Goal: Information Seeking & Learning: Understand process/instructions

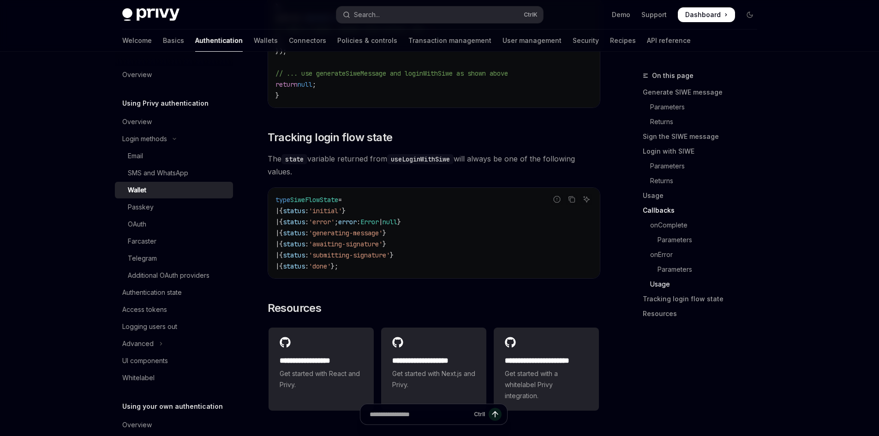
scroll to position [2308, 0]
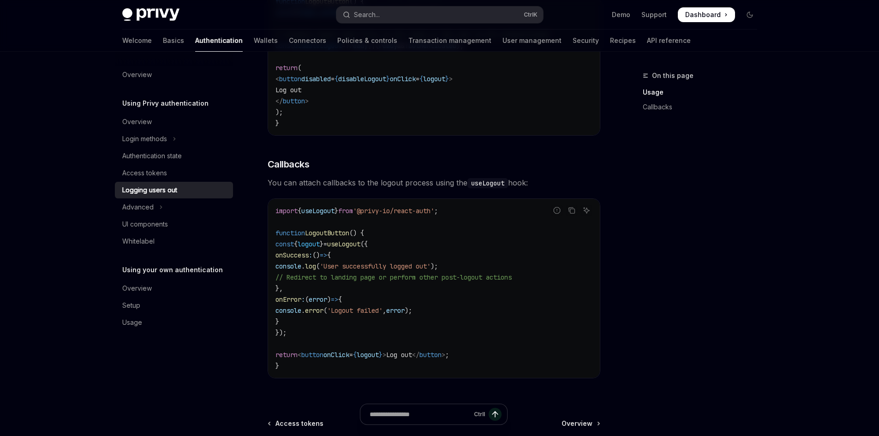
scroll to position [323, 0]
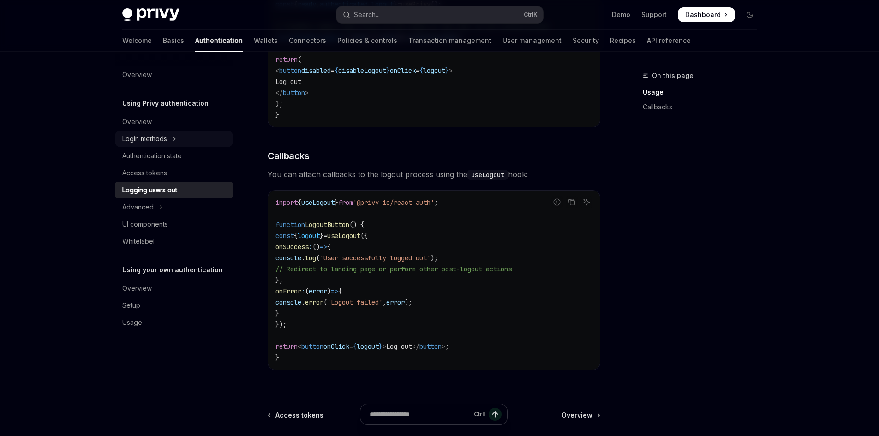
click at [158, 136] on div "Login methods" at bounding box center [144, 138] width 45 height 11
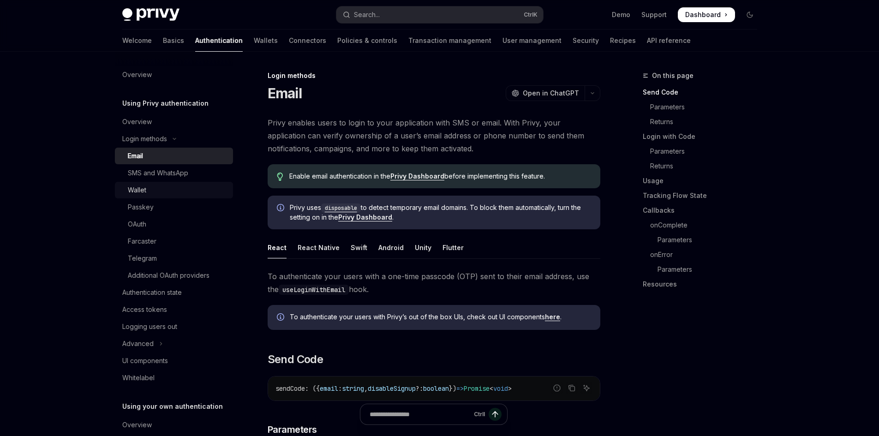
click at [171, 187] on div "Wallet" at bounding box center [178, 190] width 100 height 11
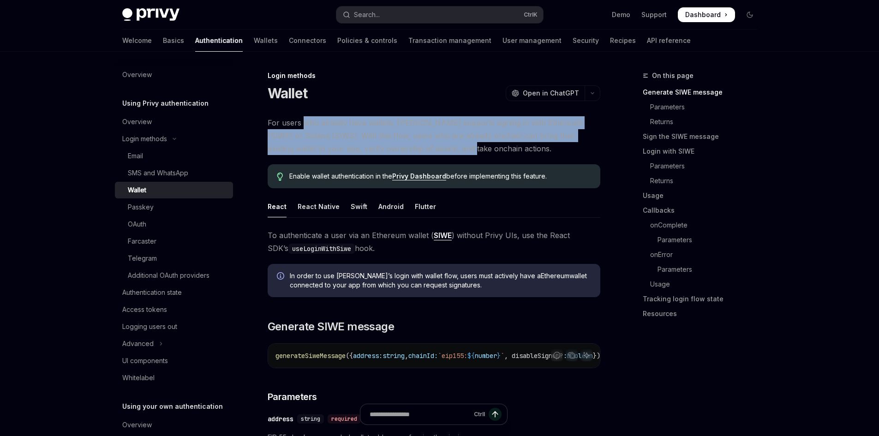
drag, startPoint x: 334, startPoint y: 123, endPoint x: 432, endPoint y: 151, distance: 102.2
click at [428, 151] on span "For users who already have wallets, [PERSON_NAME] supports signing in with Ethe…" at bounding box center [434, 135] width 333 height 39
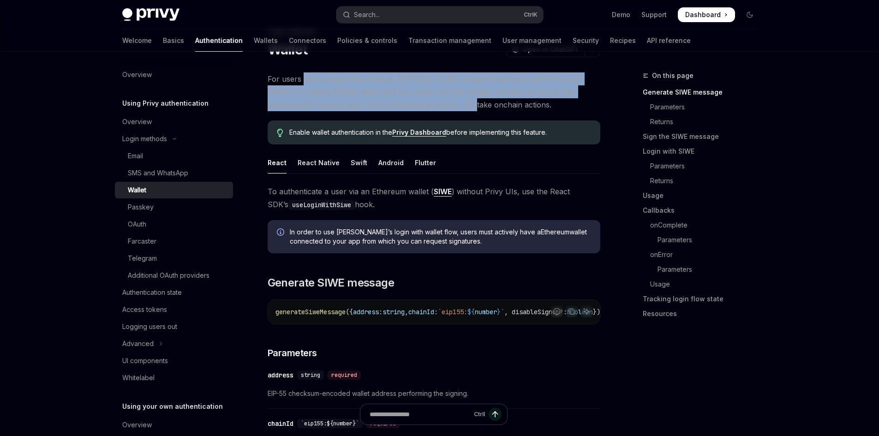
scroll to position [46, 0]
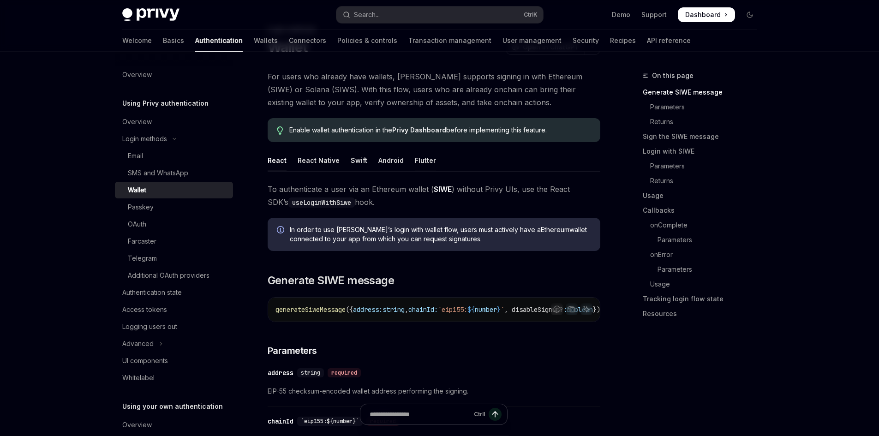
click at [417, 159] on div "Flutter" at bounding box center [425, 161] width 21 height 22
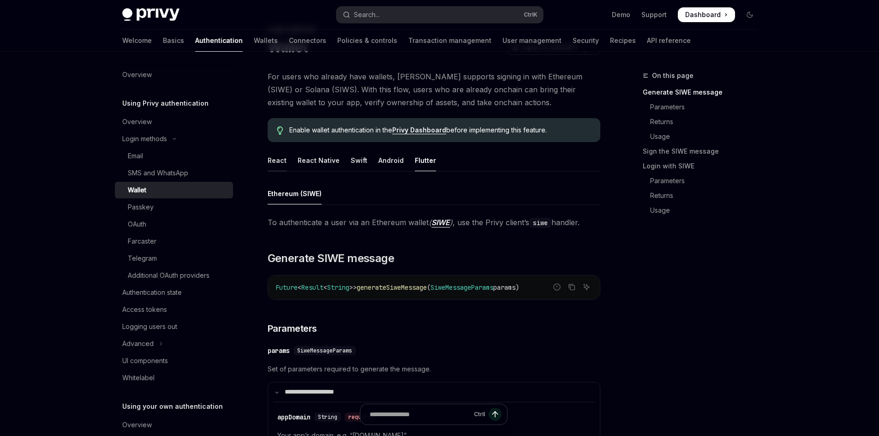
click at [281, 160] on div "React" at bounding box center [277, 161] width 19 height 22
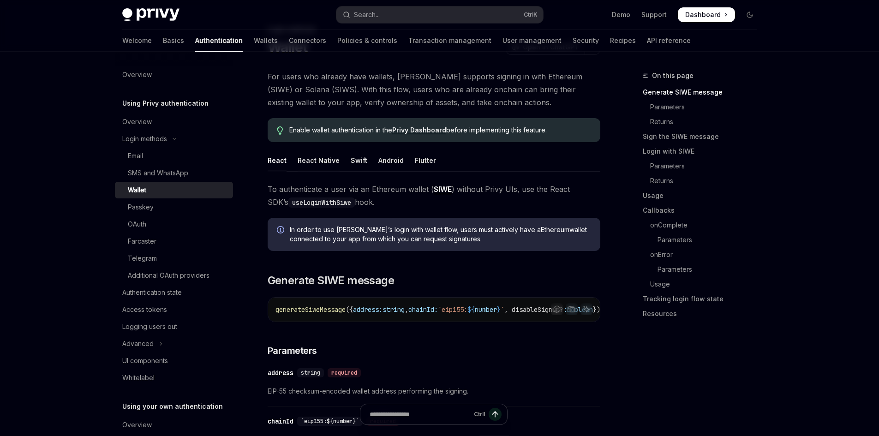
click at [327, 163] on div "React Native" at bounding box center [319, 161] width 42 height 22
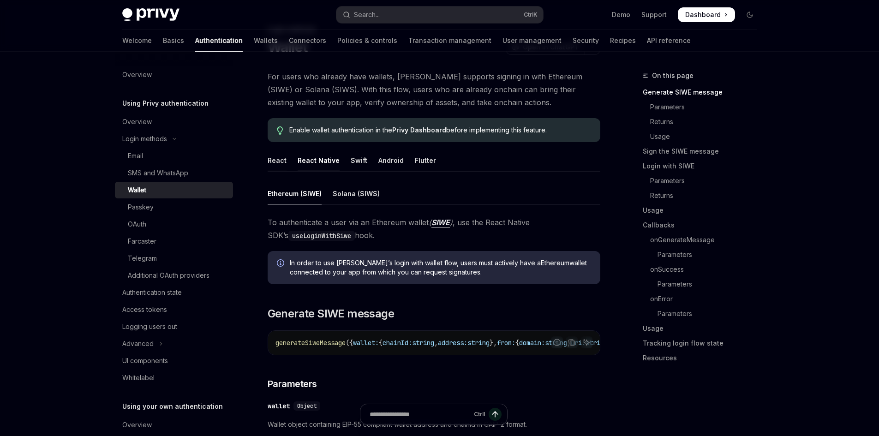
click at [279, 157] on div "React" at bounding box center [277, 161] width 19 height 22
type textarea "*"
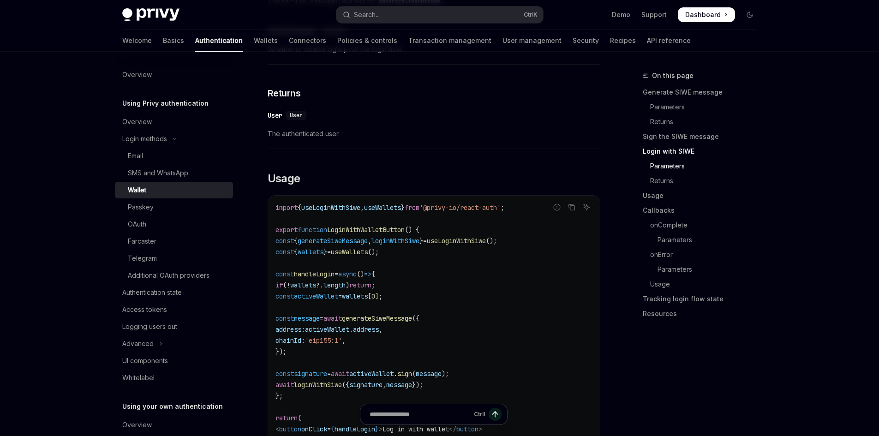
scroll to position [969, 0]
click at [572, 215] on button "Copy the contents from the code block" at bounding box center [572, 209] width 12 height 12
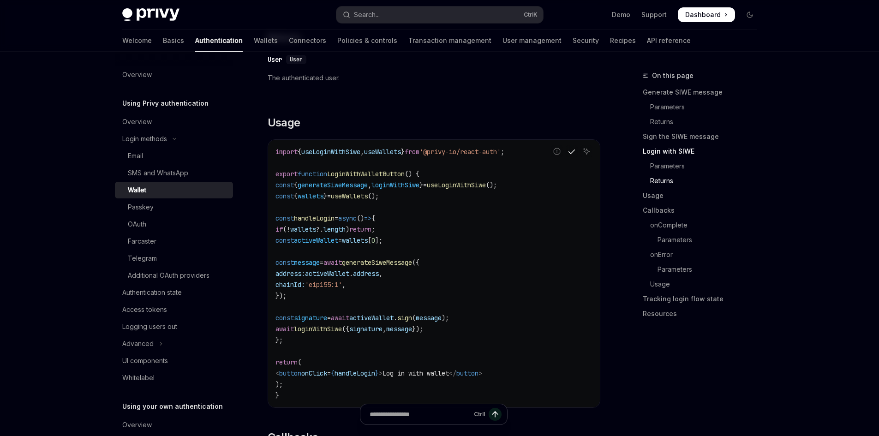
scroll to position [1062, 0]
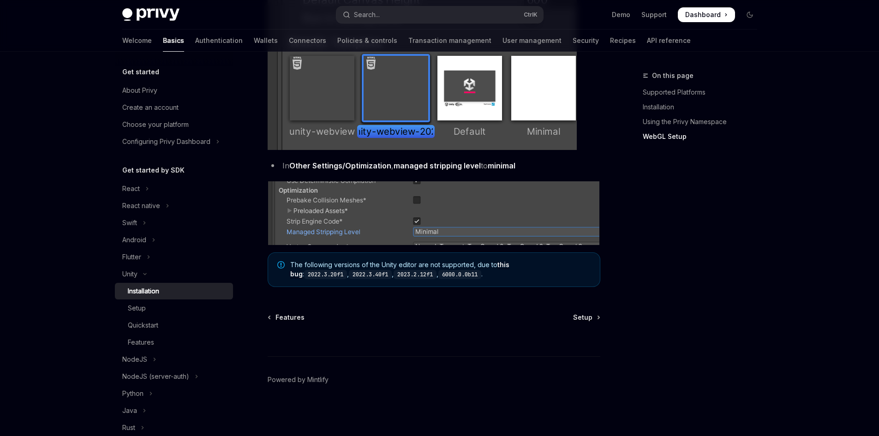
scroll to position [1101, 0]
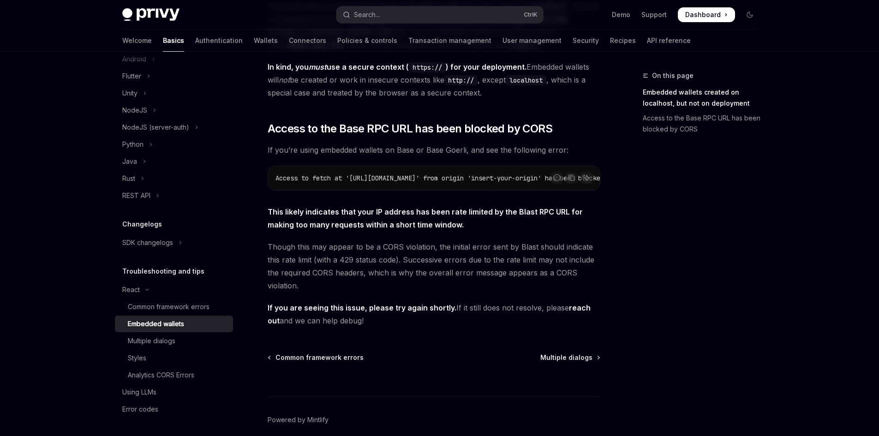
scroll to position [231, 0]
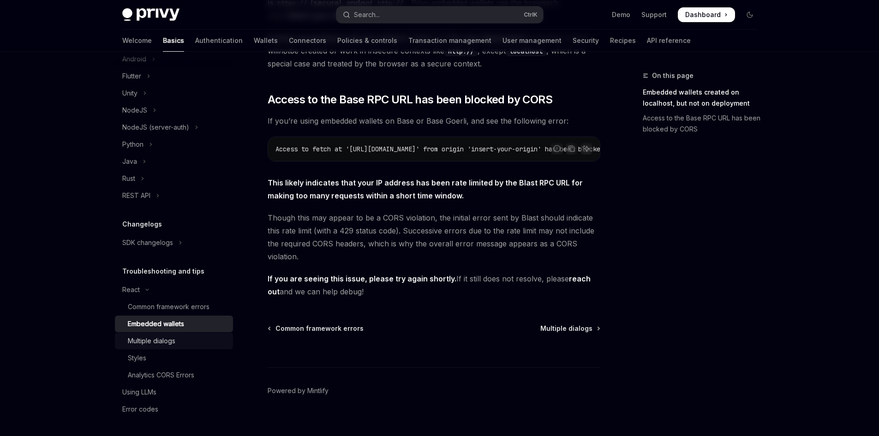
click at [151, 339] on div "Multiple dialogs" at bounding box center [152, 341] width 48 height 11
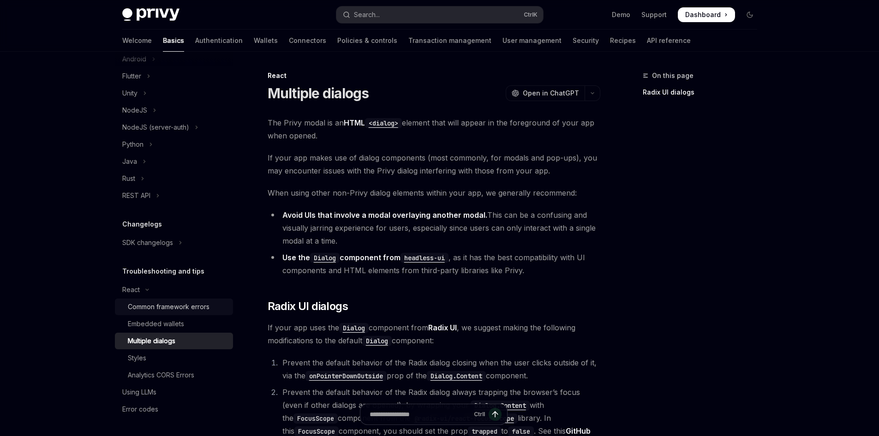
click at [170, 305] on div "Common framework errors" at bounding box center [169, 306] width 82 height 11
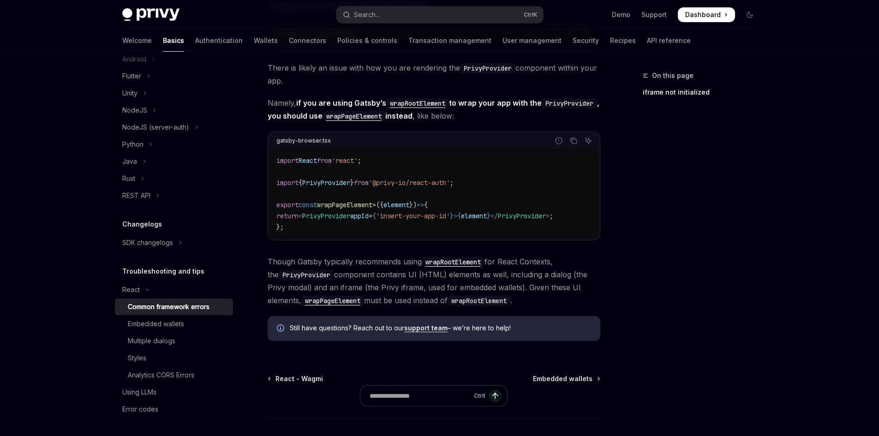
scroll to position [277, 0]
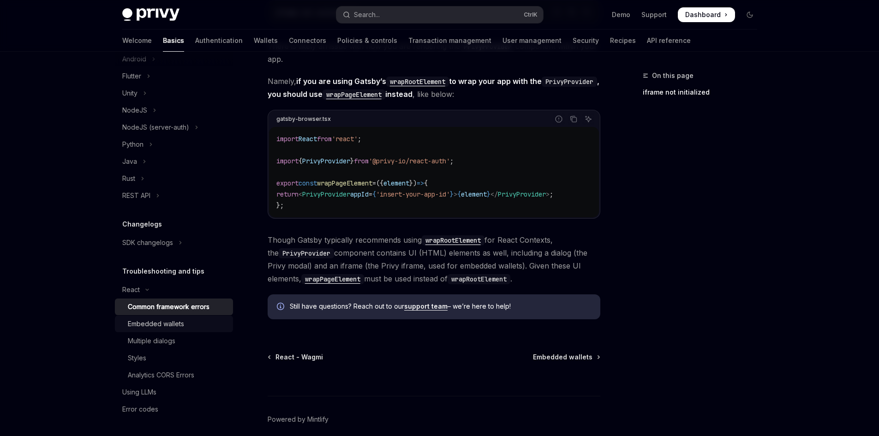
click at [170, 328] on div "Embedded wallets" at bounding box center [156, 324] width 56 height 11
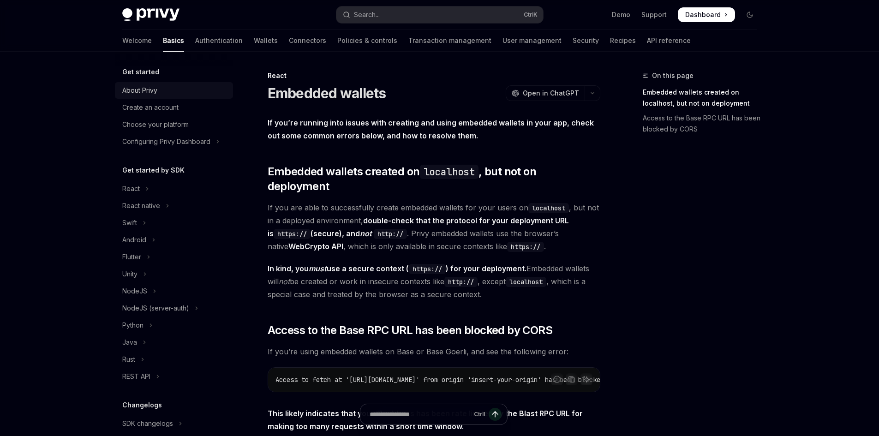
click at [136, 90] on div "About Privy" at bounding box center [139, 90] width 35 height 11
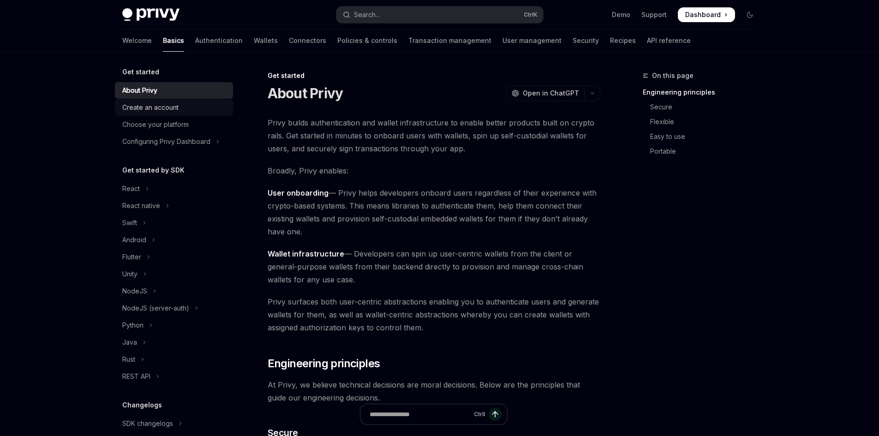
click at [156, 112] on div "Create an account" at bounding box center [150, 107] width 56 height 11
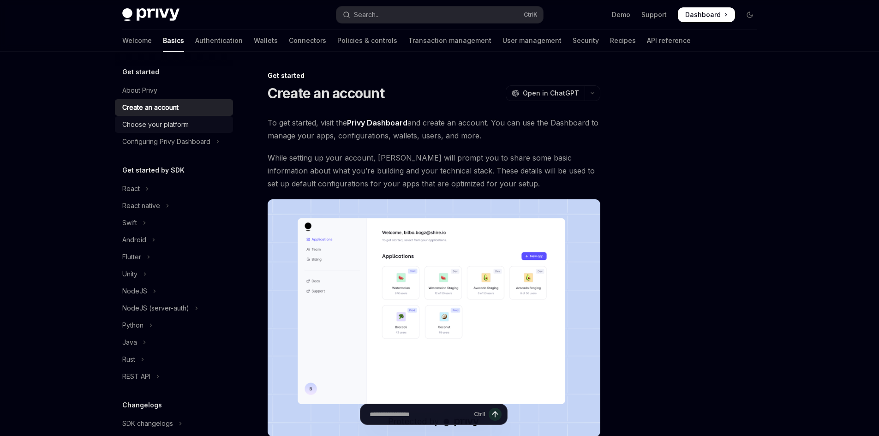
click at [163, 118] on link "Choose your platform" at bounding box center [174, 124] width 118 height 17
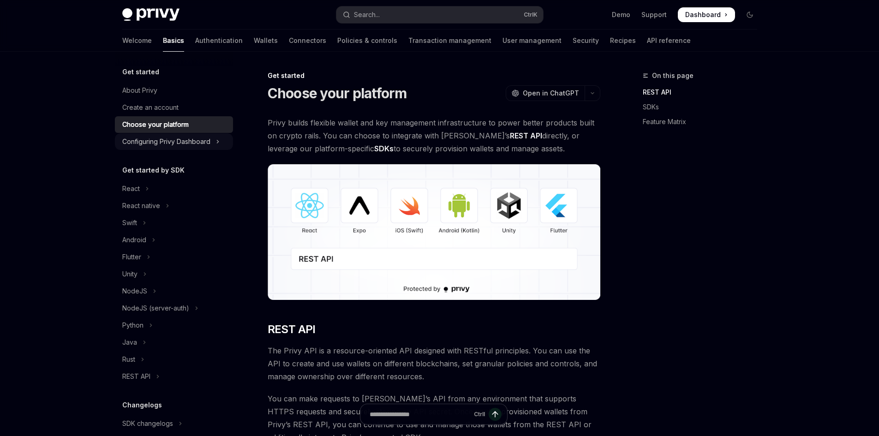
click at [177, 147] on div "Configuring Privy Dashboard" at bounding box center [166, 141] width 88 height 11
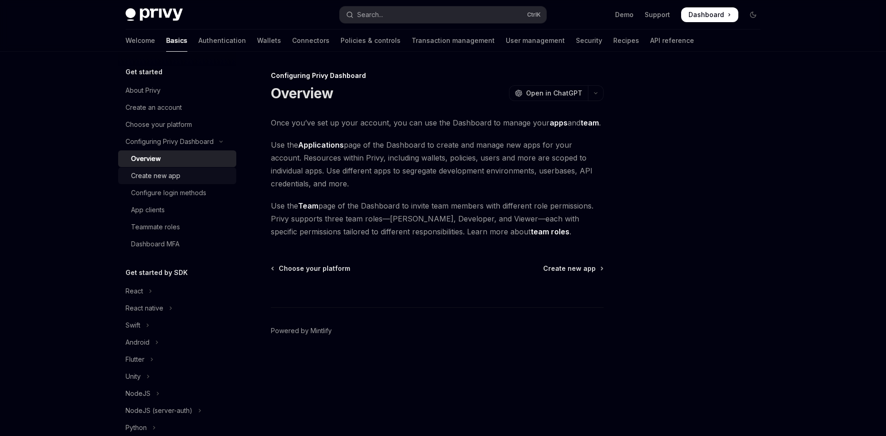
click at [145, 179] on div "Create new app" at bounding box center [155, 175] width 49 height 11
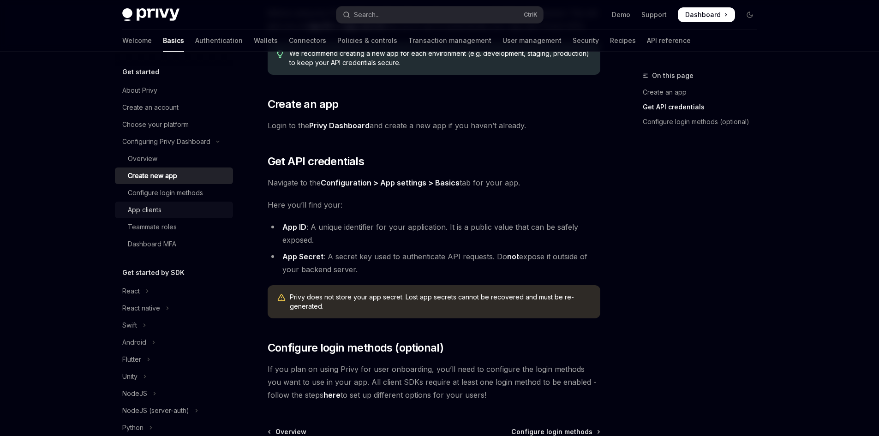
scroll to position [86, 0]
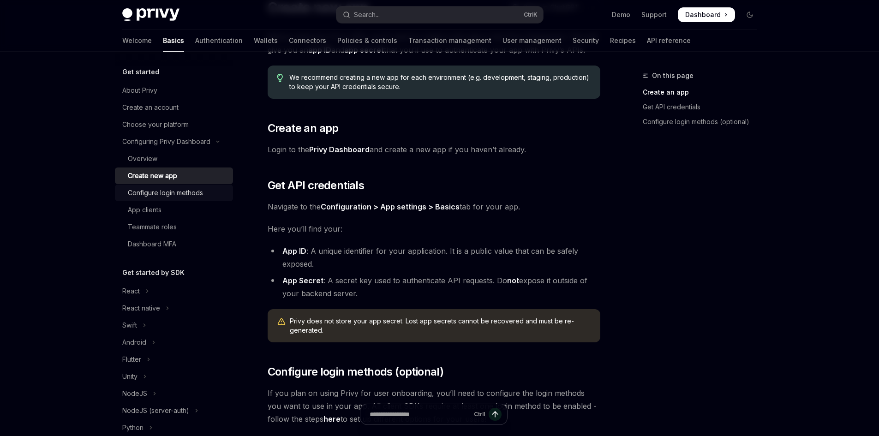
click at [168, 191] on div "Configure login methods" at bounding box center [165, 192] width 75 height 11
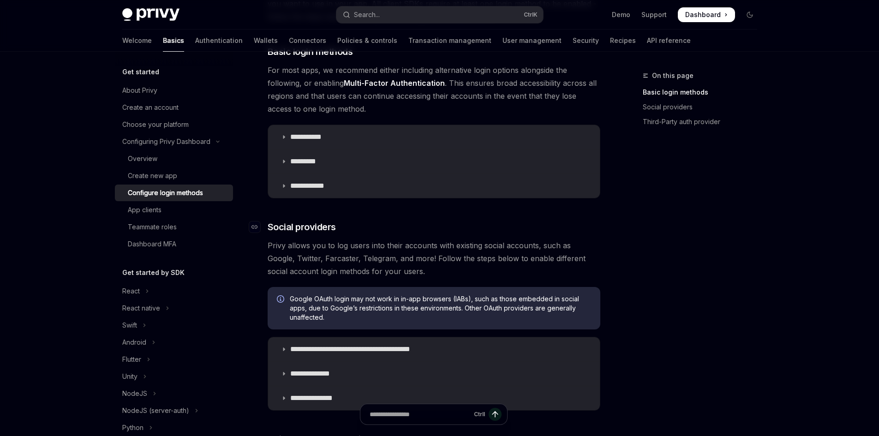
scroll to position [138, 0]
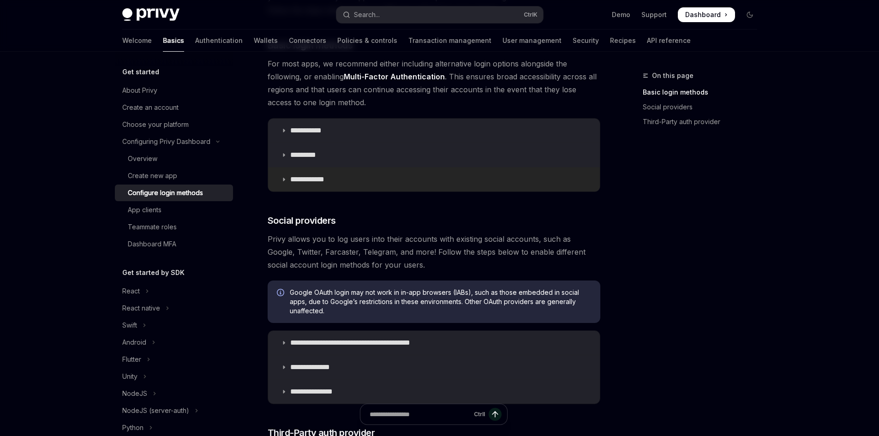
click at [319, 179] on p "**********" at bounding box center [310, 179] width 41 height 9
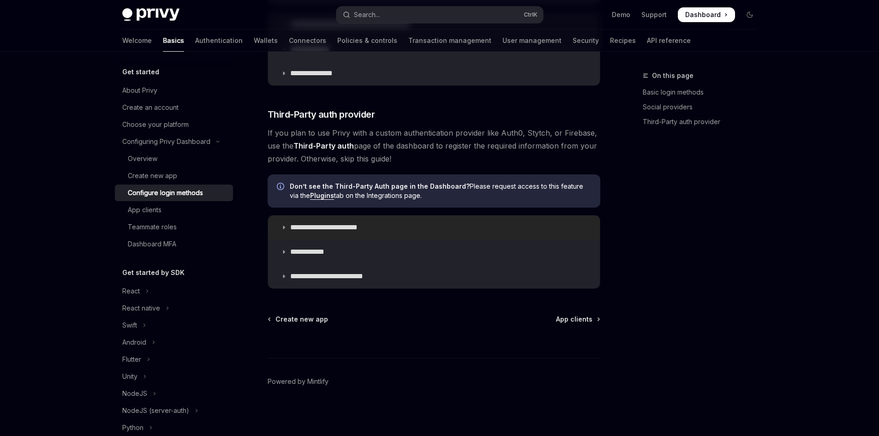
scroll to position [724, 0]
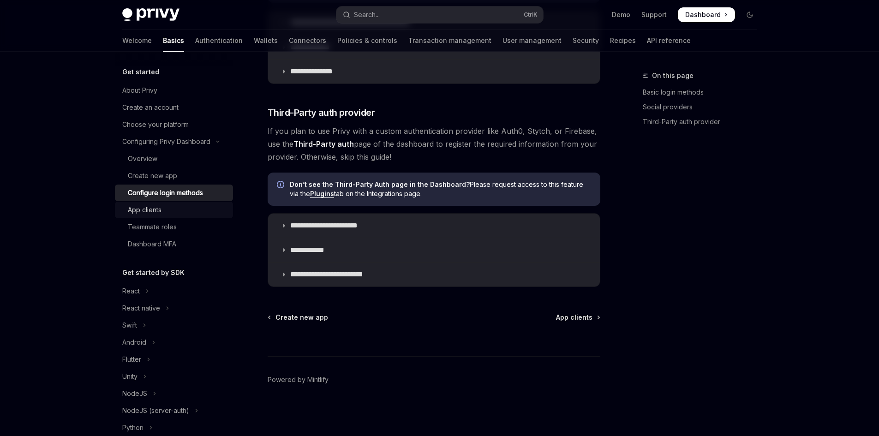
click at [167, 209] on div "App clients" at bounding box center [178, 210] width 100 height 11
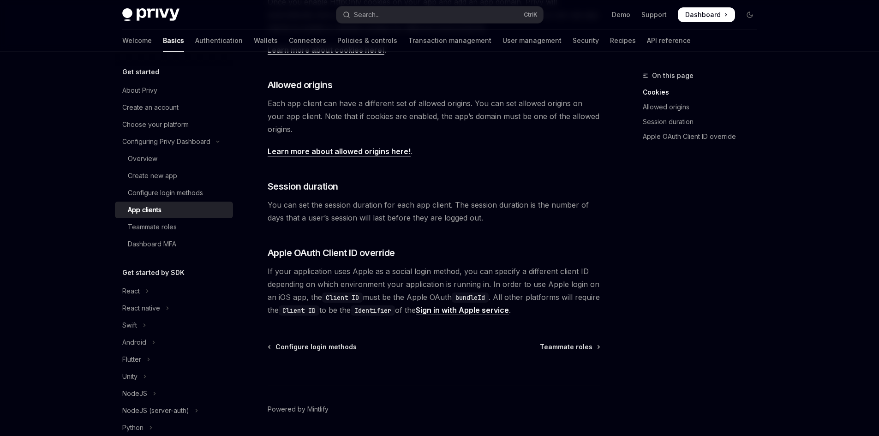
scroll to position [326, 0]
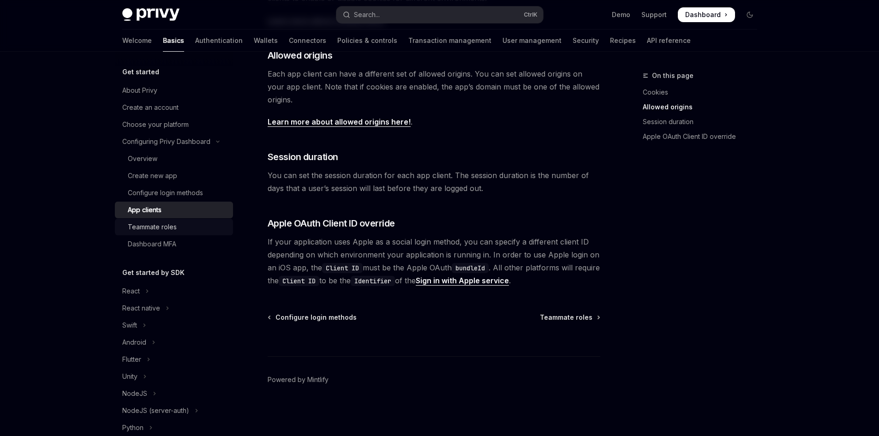
click at [156, 229] on div "Teammate roles" at bounding box center [152, 227] width 49 height 11
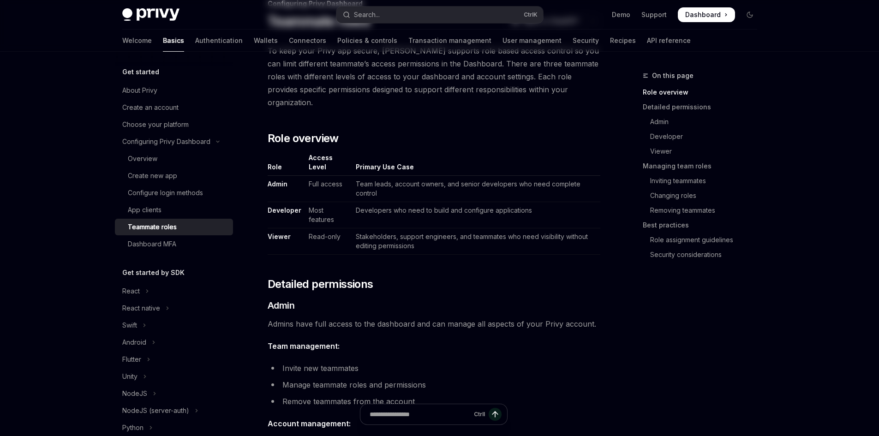
scroll to position [92, 0]
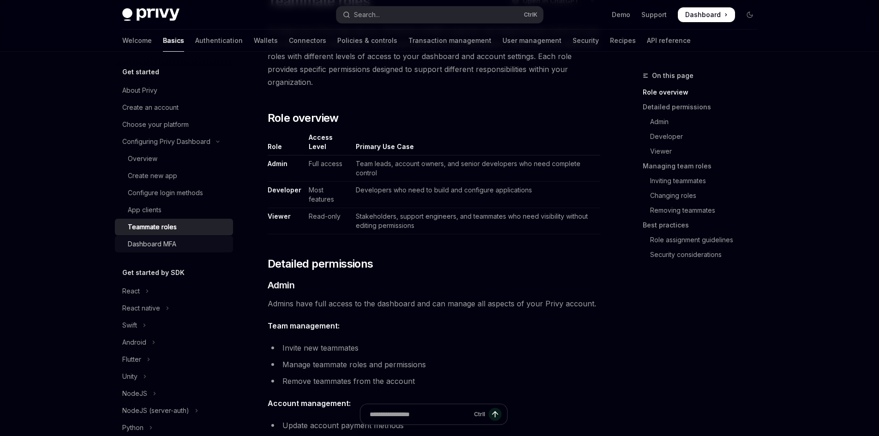
click at [159, 246] on div "Dashboard MFA" at bounding box center [152, 244] width 48 height 11
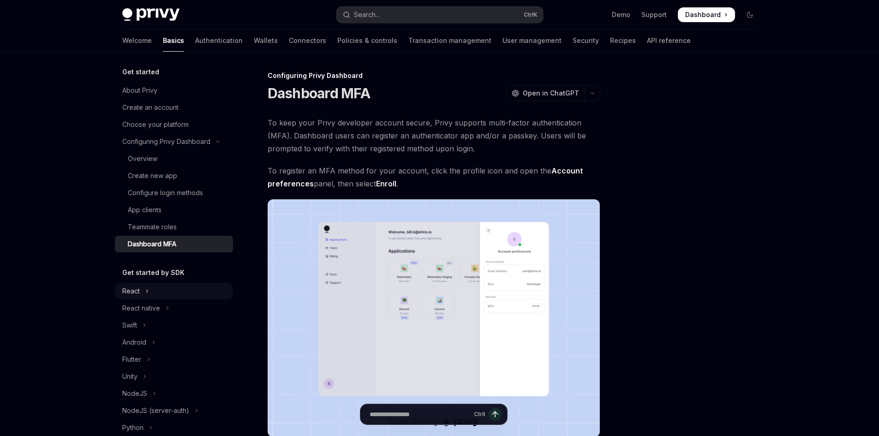
click at [144, 294] on button "React" at bounding box center [174, 291] width 118 height 17
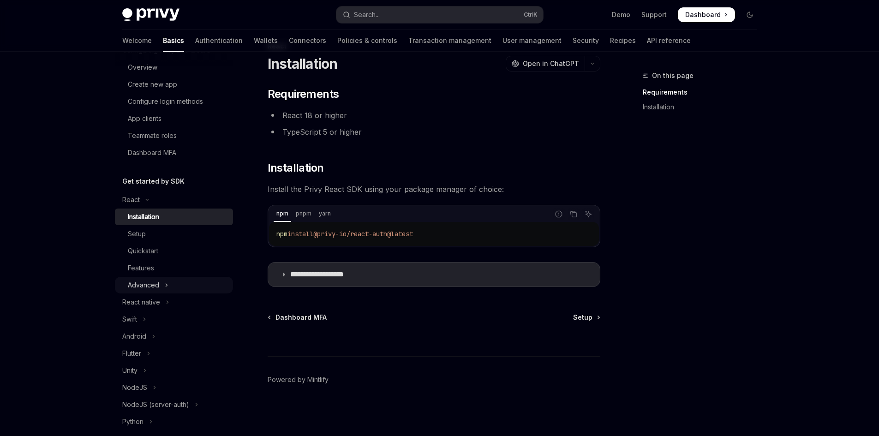
scroll to position [92, 0]
click at [163, 231] on div "Setup" at bounding box center [178, 233] width 100 height 11
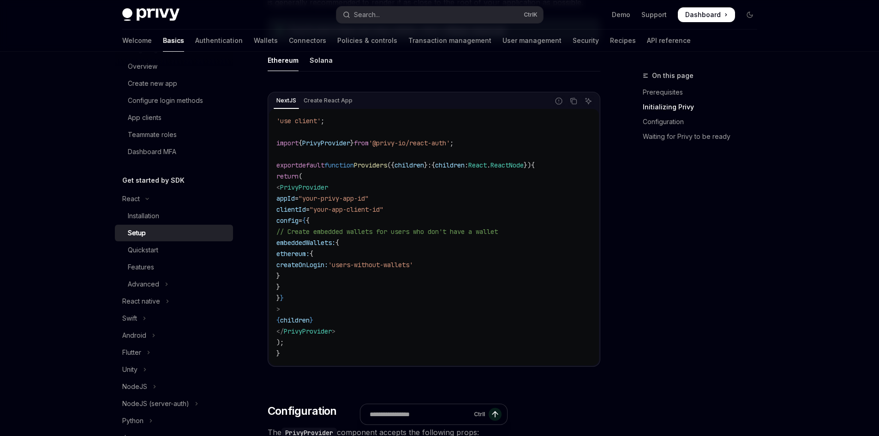
scroll to position [307, 0]
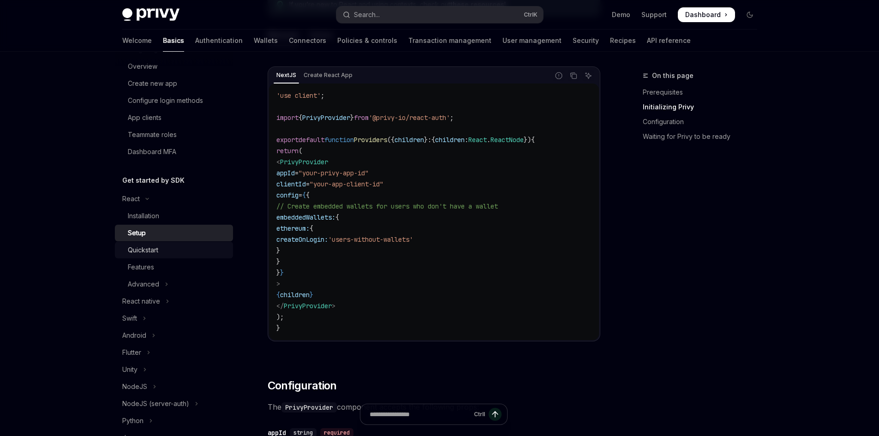
click at [152, 246] on div "Quickstart" at bounding box center [143, 250] width 30 height 11
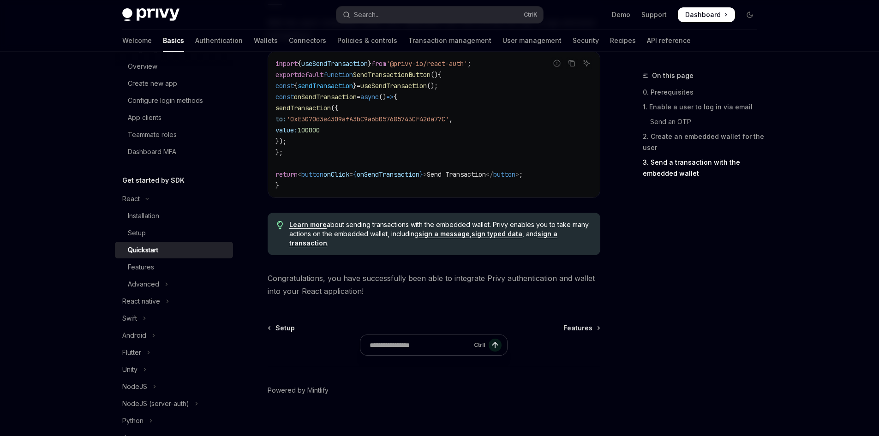
scroll to position [915, 0]
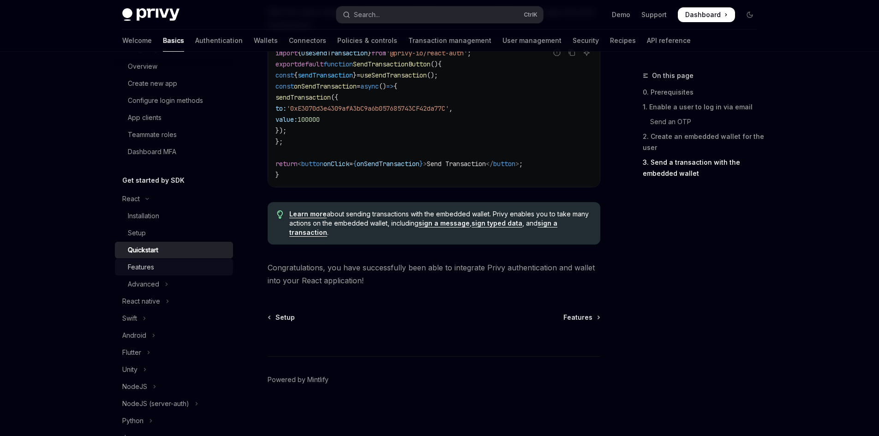
click at [155, 272] on div "Features" at bounding box center [178, 267] width 100 height 11
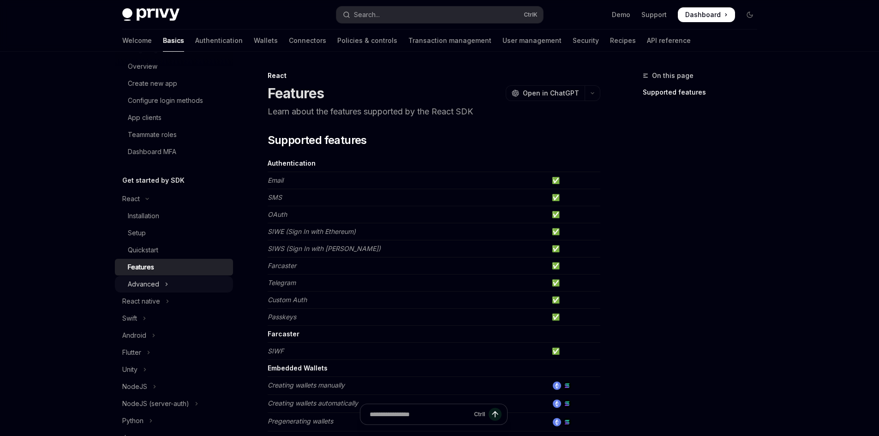
click at [165, 287] on icon "Toggle Advanced section" at bounding box center [167, 284] width 4 height 11
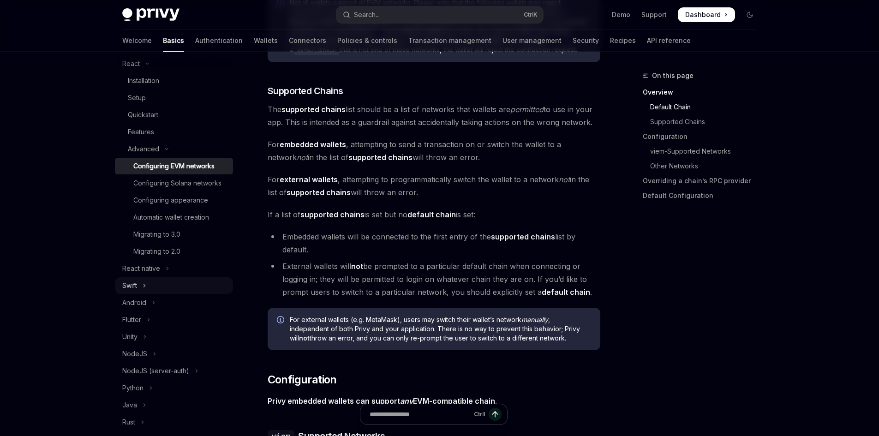
scroll to position [231, 0]
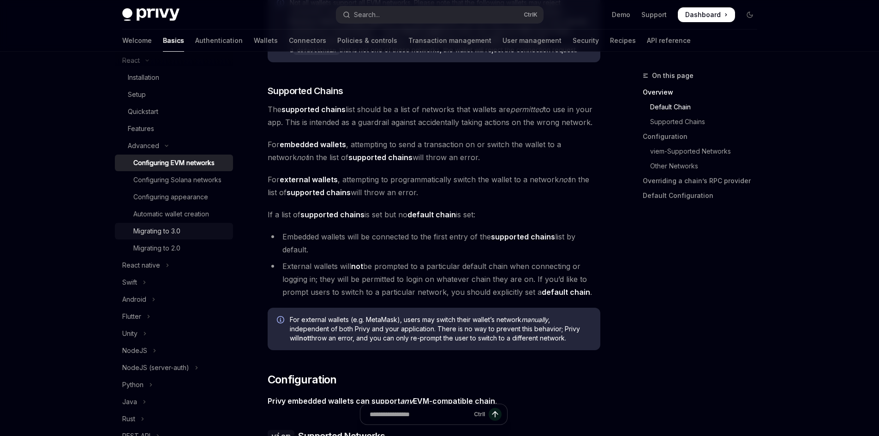
click at [175, 237] on div "Migrating to 3.0" at bounding box center [156, 231] width 47 height 11
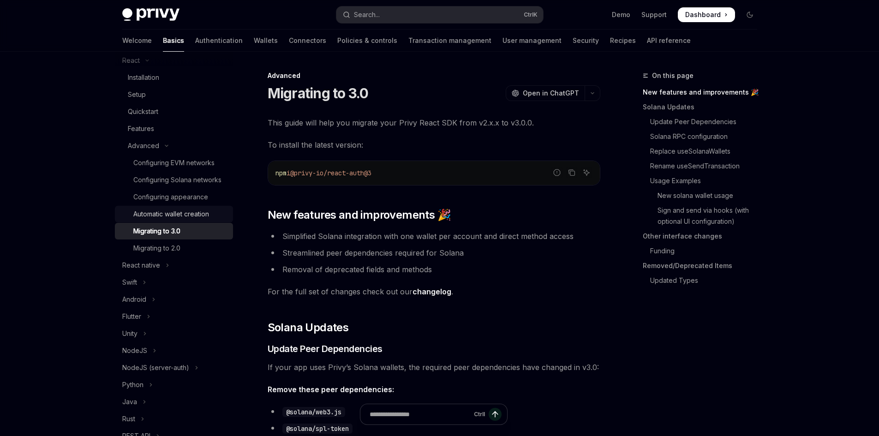
click at [177, 220] on div "Automatic wallet creation" at bounding box center [171, 214] width 76 height 11
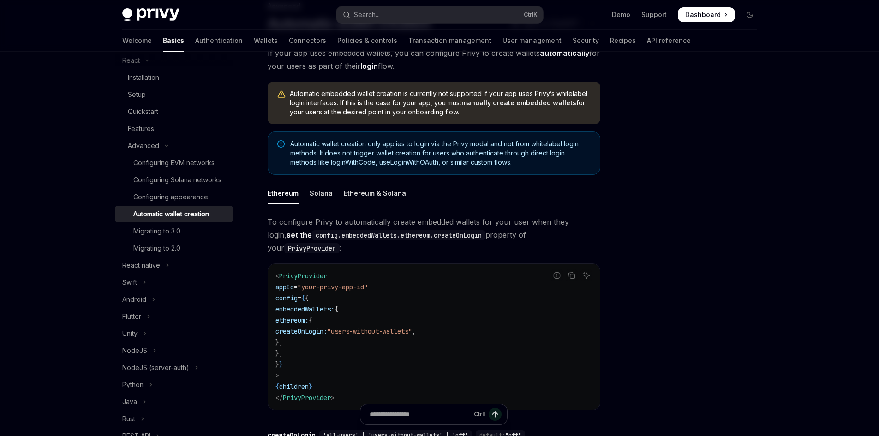
scroll to position [138, 0]
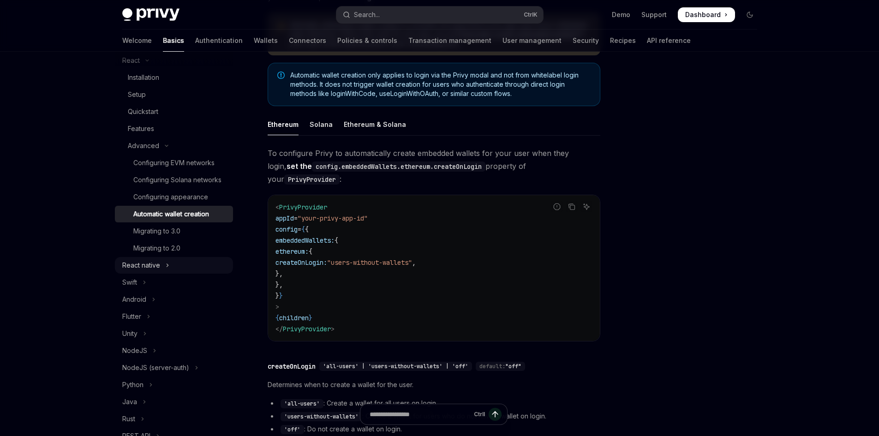
click at [152, 271] on div "React native" at bounding box center [141, 265] width 38 height 11
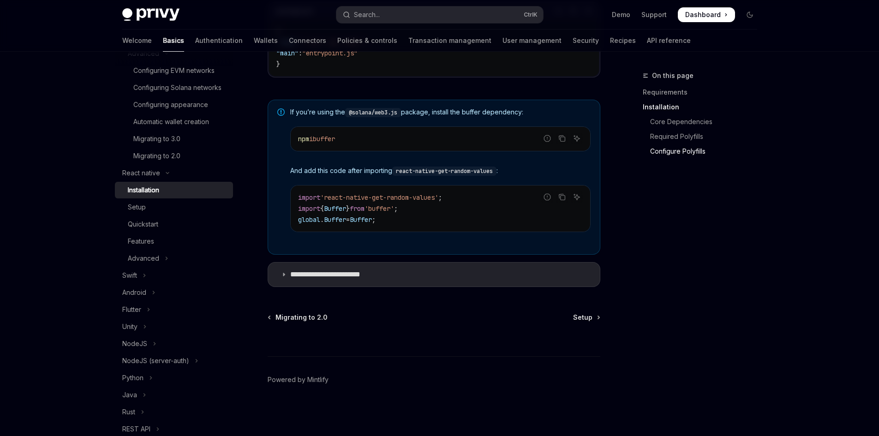
scroll to position [664, 0]
click at [161, 267] on button "Advanced" at bounding box center [174, 258] width 118 height 17
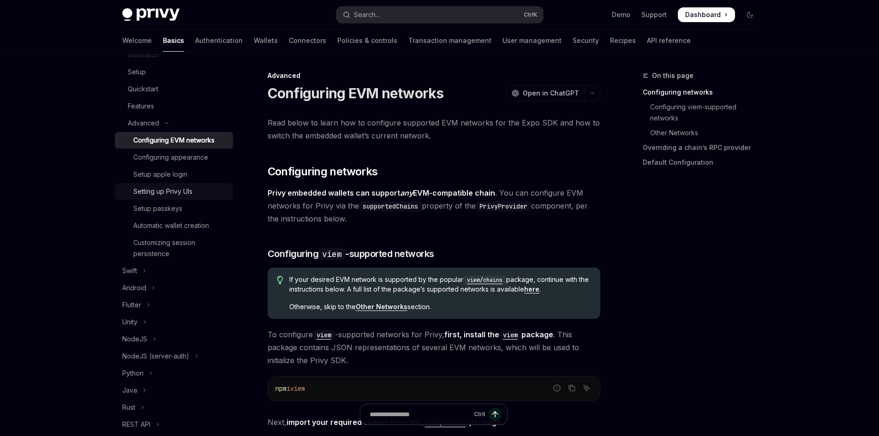
scroll to position [462, 0]
click at [193, 194] on div "Setting up Privy UIs" at bounding box center [162, 188] width 59 height 11
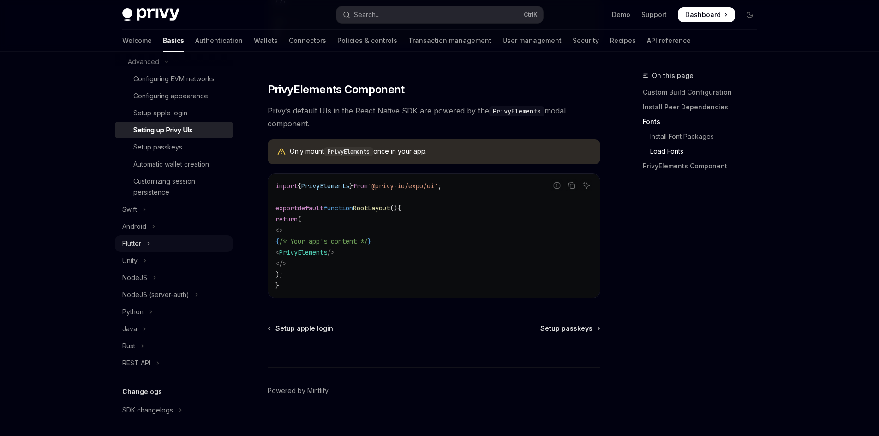
scroll to position [554, 0]
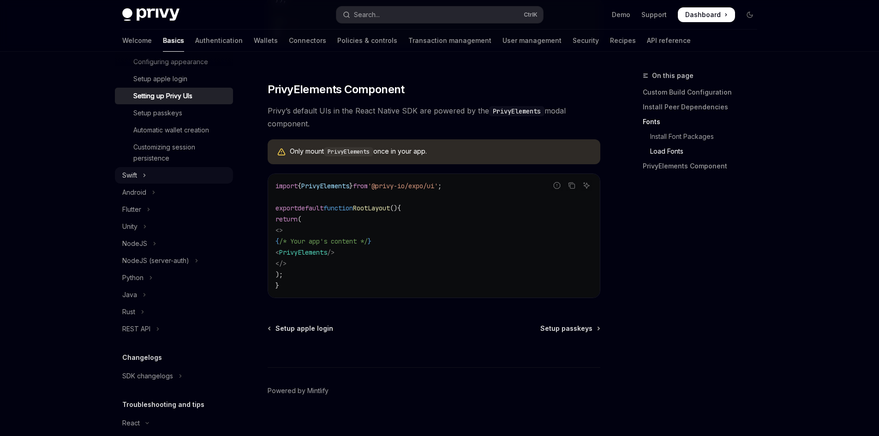
click at [149, 184] on button "Swift" at bounding box center [174, 175] width 118 height 17
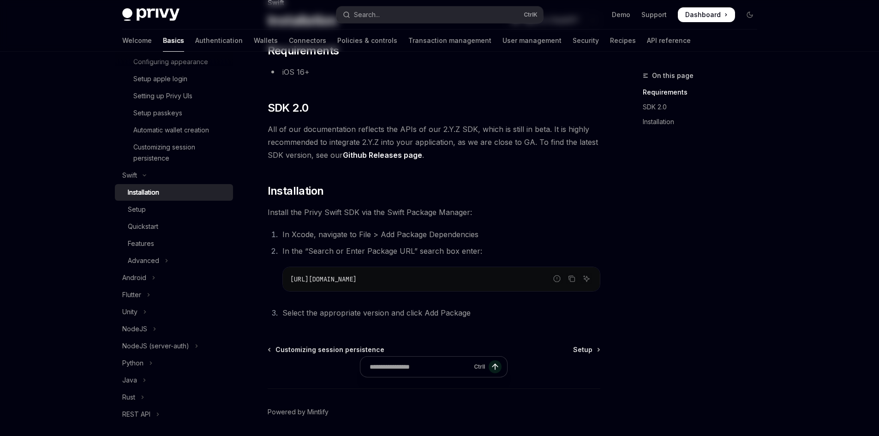
scroll to position [92, 0]
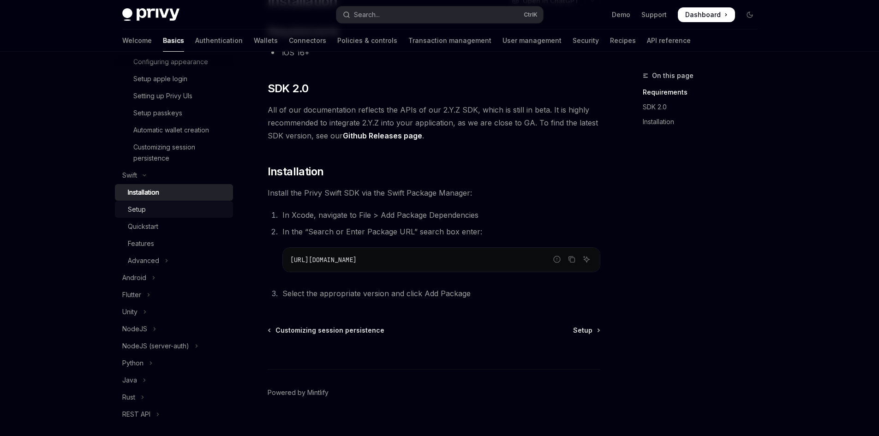
click at [157, 215] on div "Setup" at bounding box center [178, 209] width 100 height 11
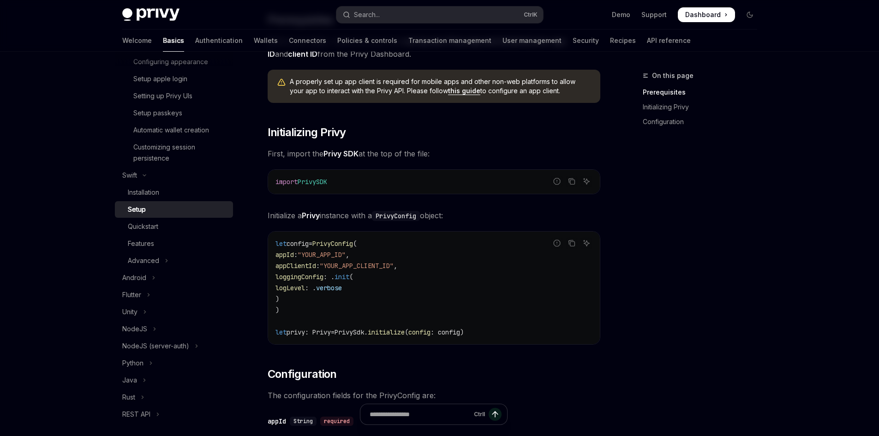
scroll to position [185, 0]
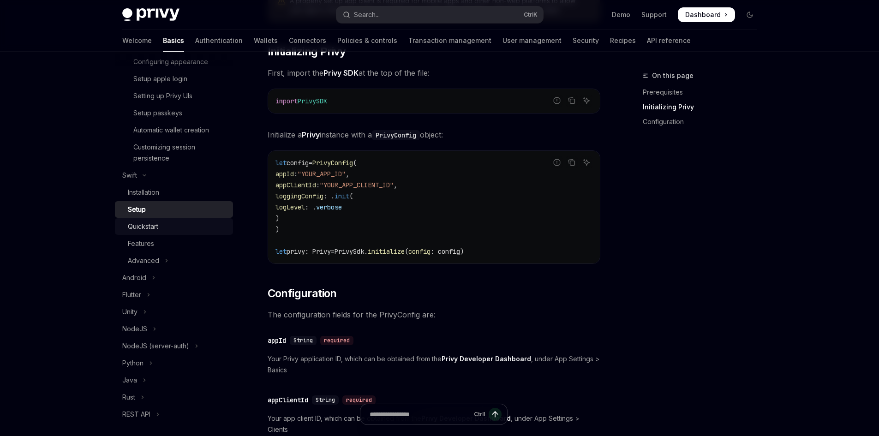
click at [156, 232] on div "Quickstart" at bounding box center [143, 226] width 30 height 11
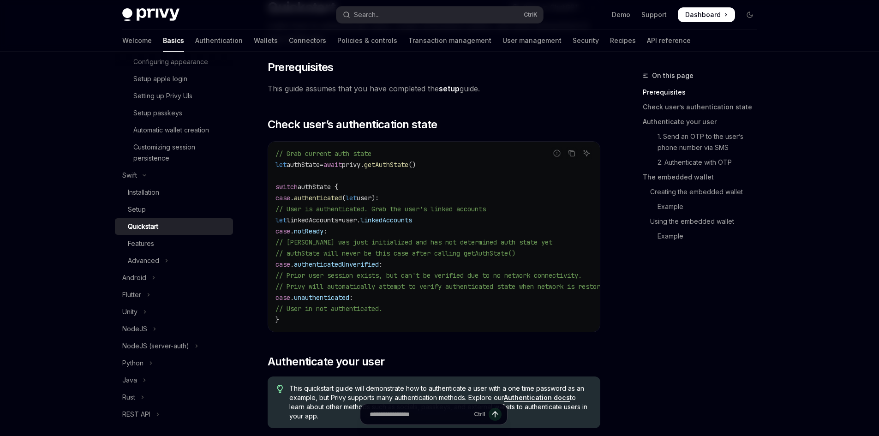
scroll to position [138, 0]
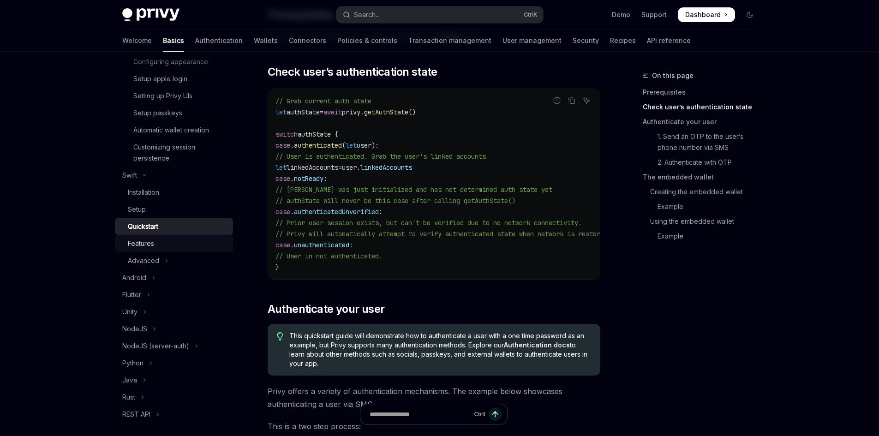
click at [178, 249] on div "Features" at bounding box center [178, 243] width 100 height 11
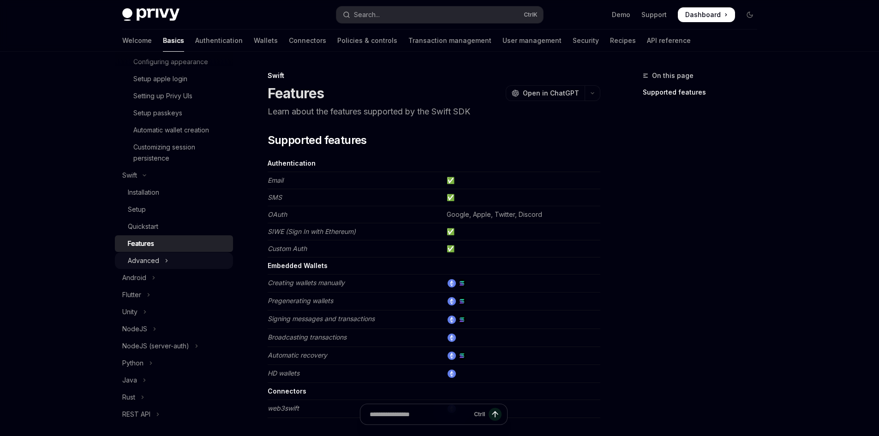
click at [172, 269] on button "Advanced" at bounding box center [174, 261] width 118 height 17
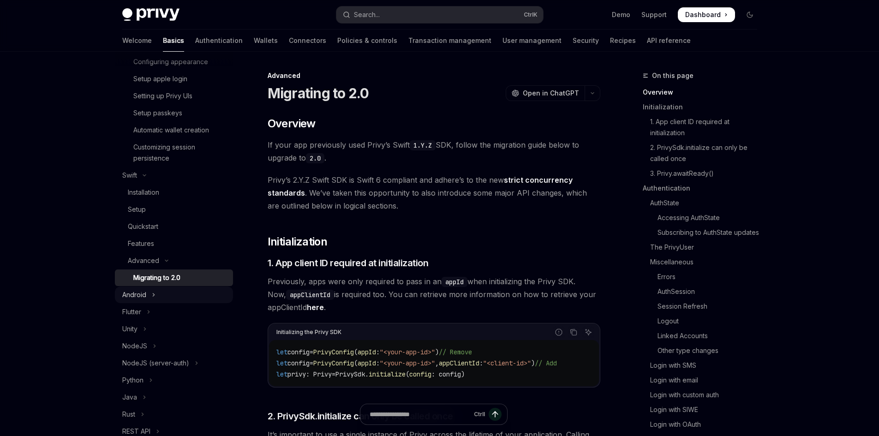
click at [149, 303] on button "Android" at bounding box center [174, 295] width 118 height 17
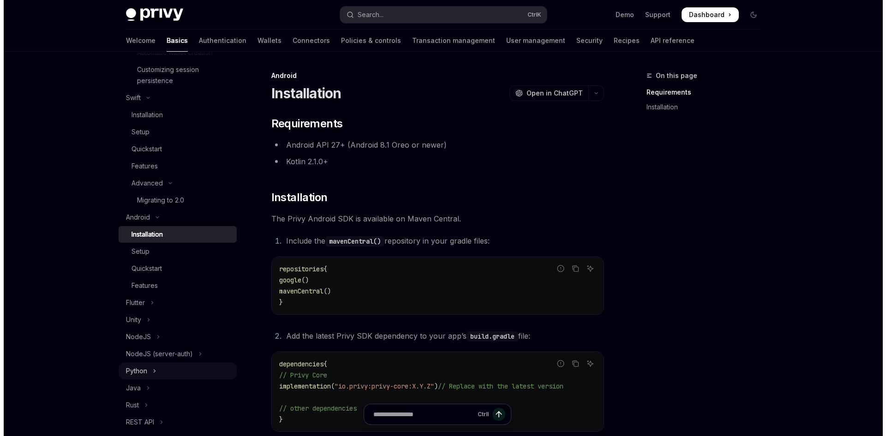
scroll to position [692, 0]
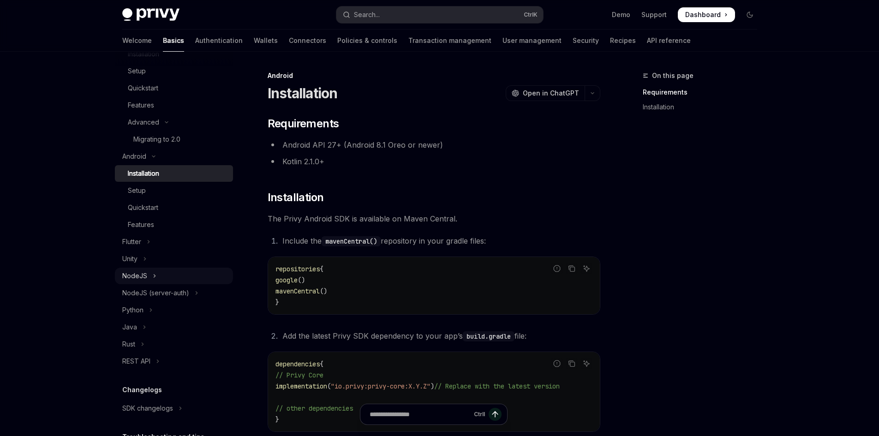
click at [151, 284] on button "NodeJS" at bounding box center [174, 276] width 118 height 17
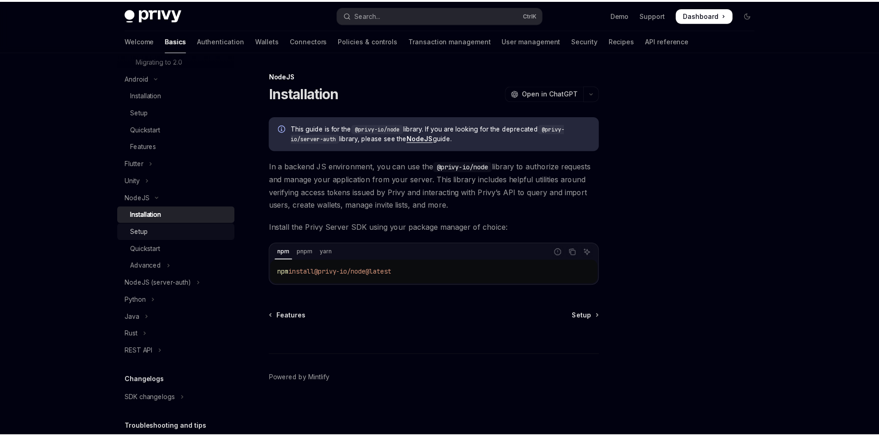
scroll to position [831, 0]
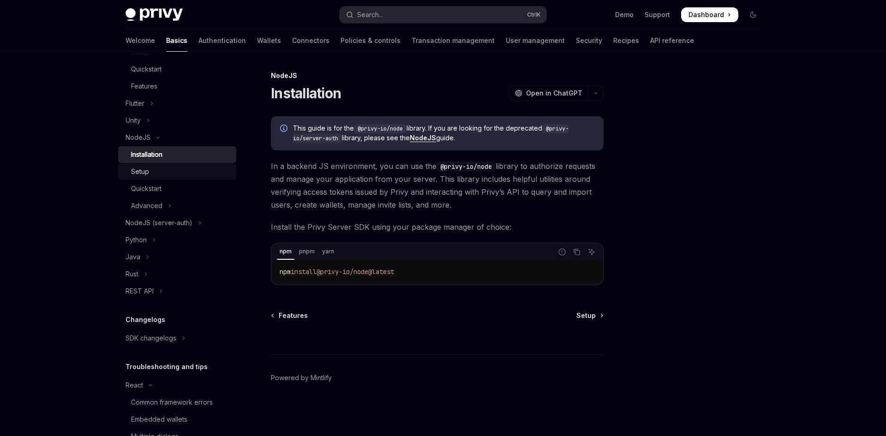
click at [151, 177] on div "Setup" at bounding box center [181, 171] width 100 height 11
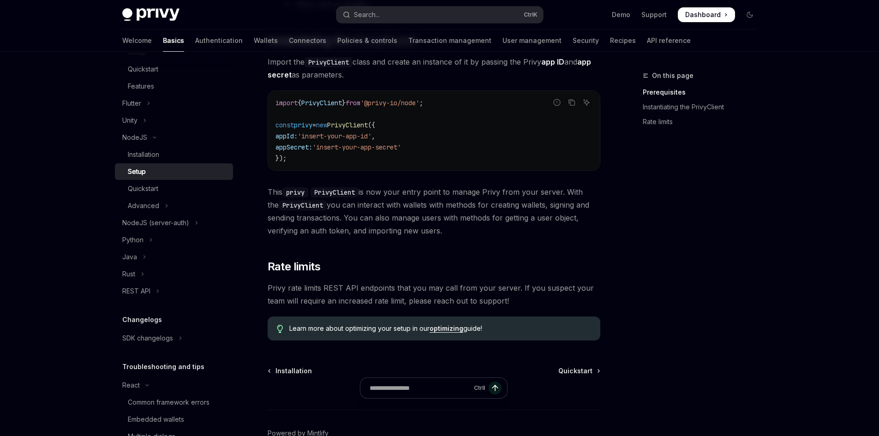
scroll to position [323, 0]
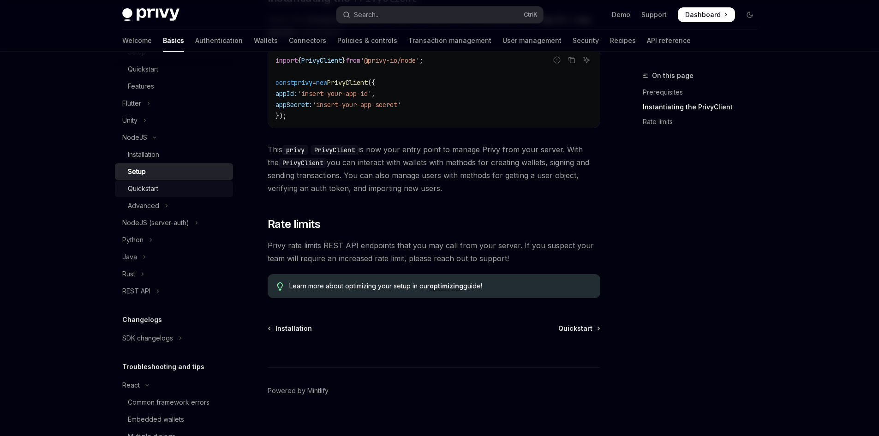
click at [148, 194] on div "Quickstart" at bounding box center [143, 188] width 30 height 11
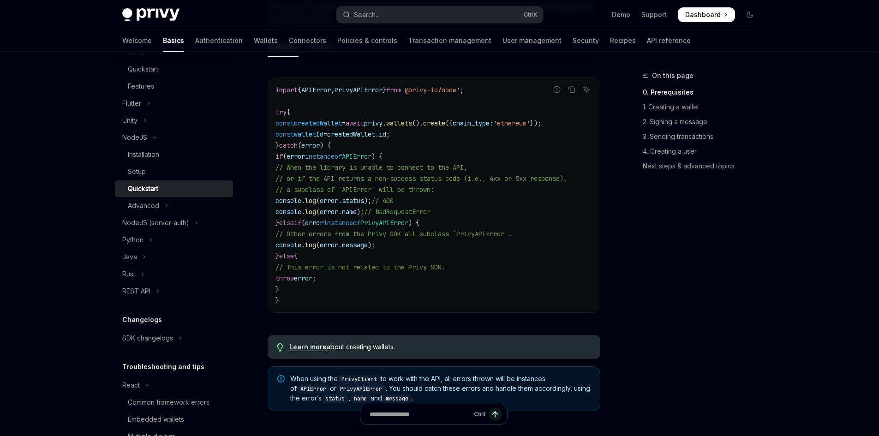
scroll to position [369, 0]
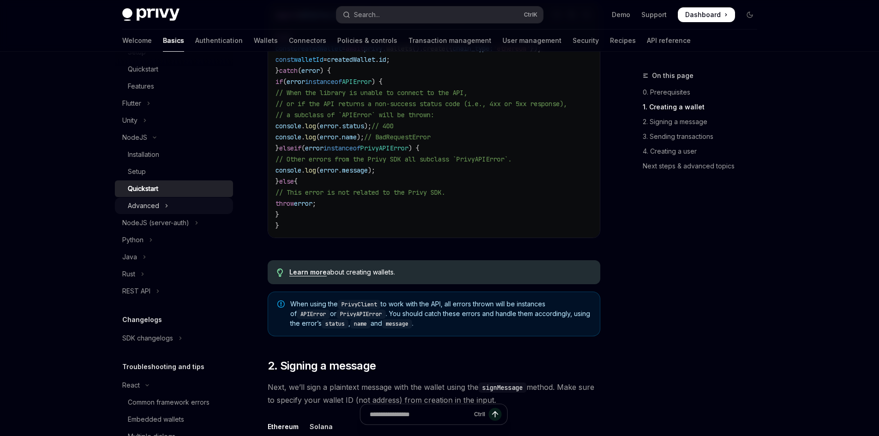
click at [150, 211] on div "Advanced" at bounding box center [143, 205] width 31 height 11
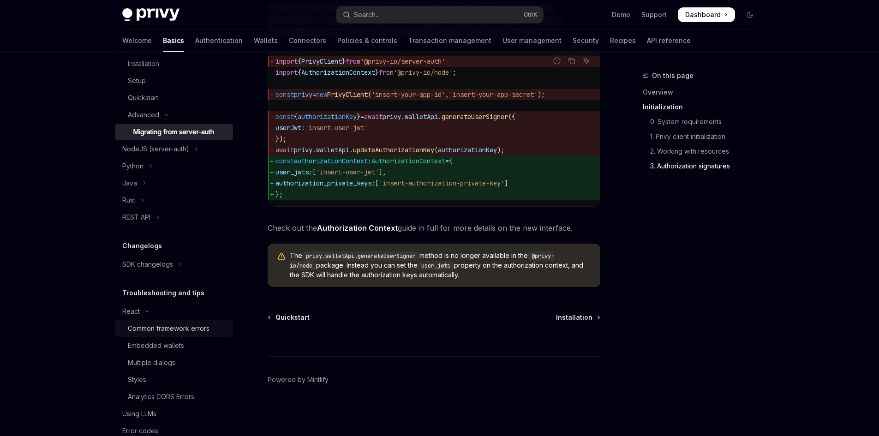
scroll to position [955, 0]
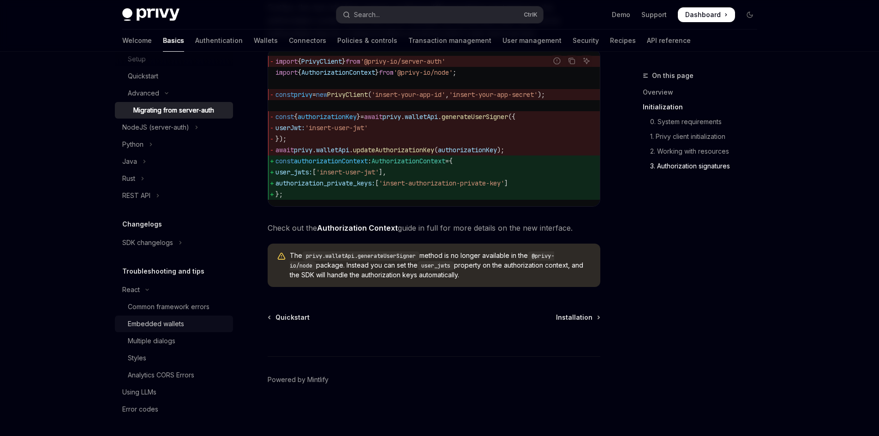
click at [175, 323] on div "Embedded wallets" at bounding box center [156, 324] width 56 height 11
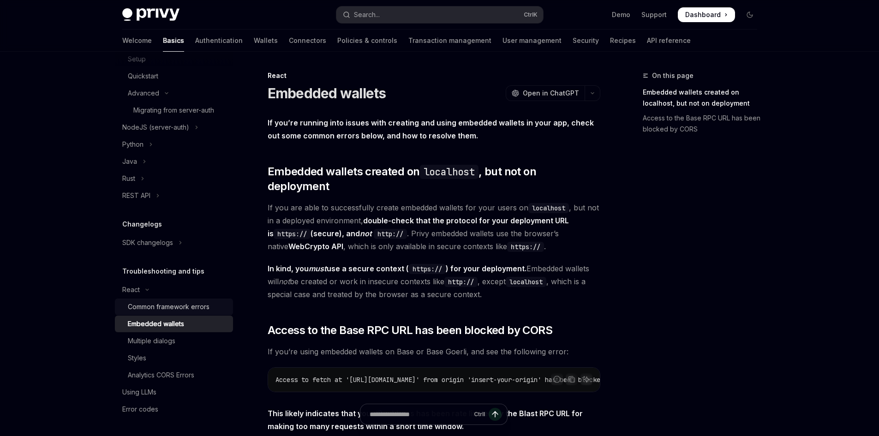
click at [175, 307] on div "Common framework errors" at bounding box center [169, 306] width 82 height 11
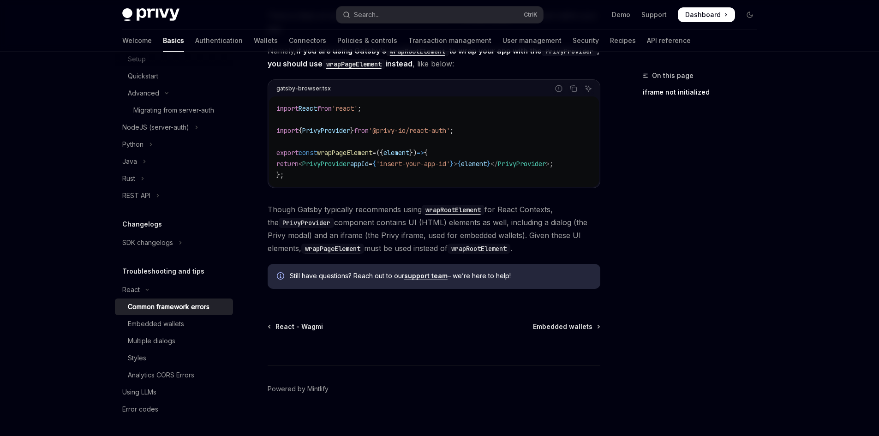
scroll to position [320, 0]
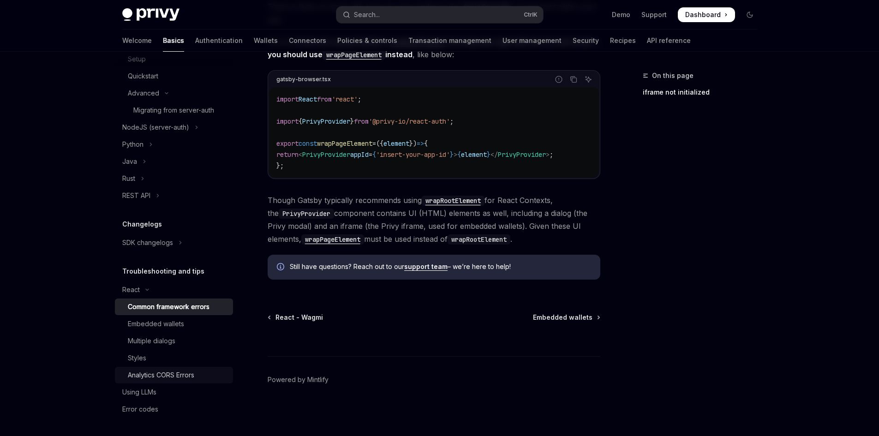
click at [173, 377] on div "Analytics CORS Errors" at bounding box center [161, 375] width 66 height 11
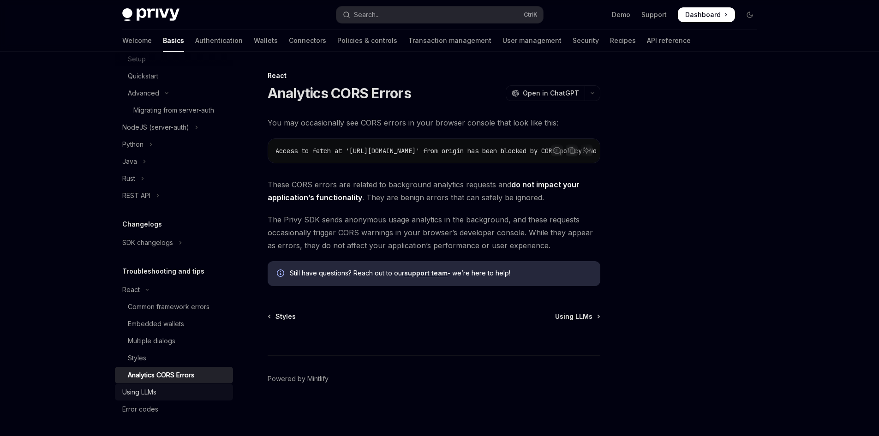
click at [156, 397] on div "Using LLMs" at bounding box center [139, 392] width 34 height 11
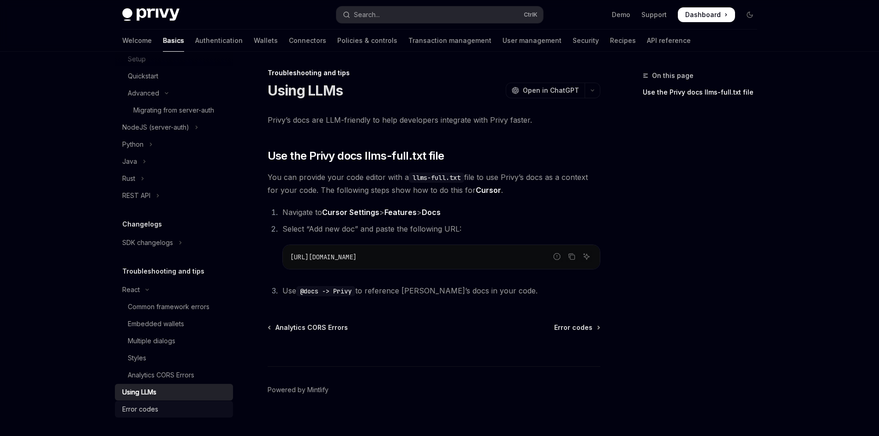
click at [168, 409] on div "Error codes" at bounding box center [174, 409] width 105 height 11
type textarea "*"
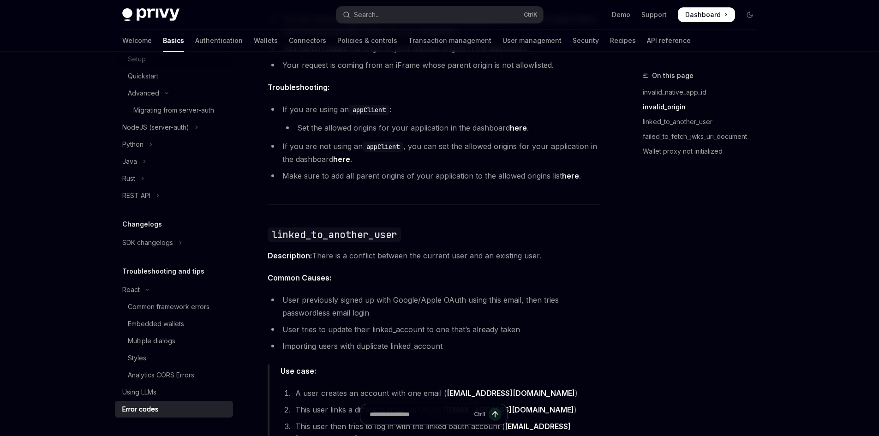
scroll to position [557, 0]
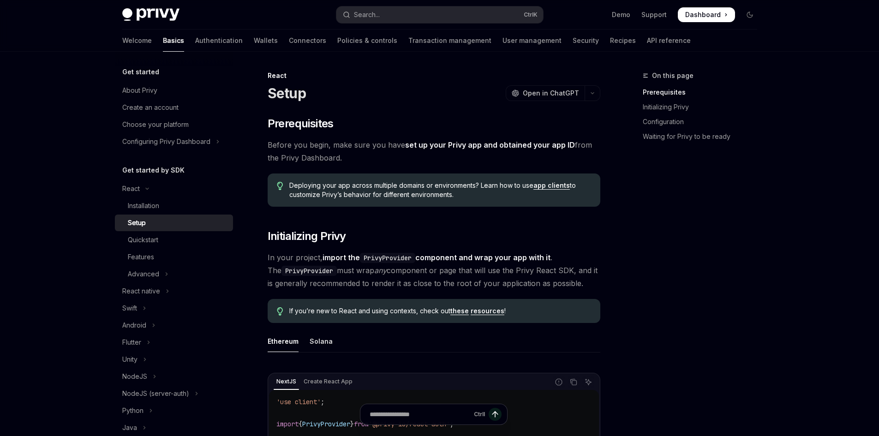
click at [703, 13] on span "Dashboard" at bounding box center [704, 14] width 36 height 9
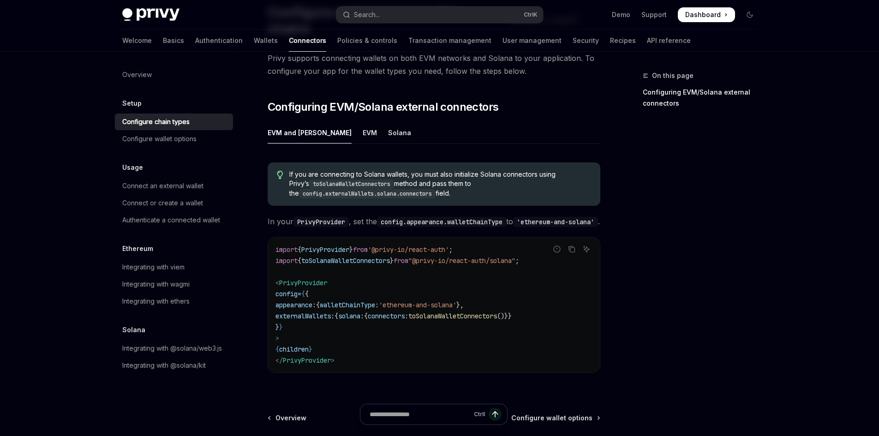
scroll to position [92, 0]
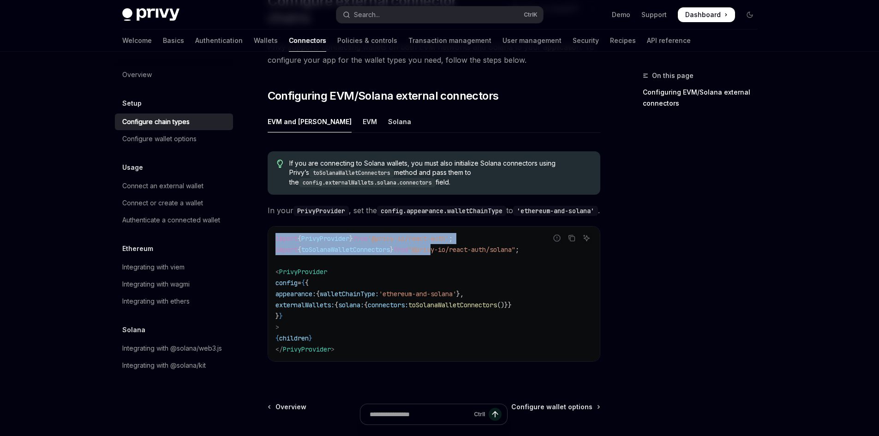
drag, startPoint x: 548, startPoint y: 245, endPoint x: 448, endPoint y: 250, distance: 100.7
click at [448, 250] on div "Report incorrect code Copy Ask AI import { PrivyProvider } from '@privy-io/reac…" at bounding box center [434, 294] width 333 height 136
click at [448, 248] on span ""@privy-io/react-auth/solana"" at bounding box center [462, 250] width 107 height 8
click at [332, 249] on span "toSolanaWalletConnectors" at bounding box center [345, 250] width 89 height 8
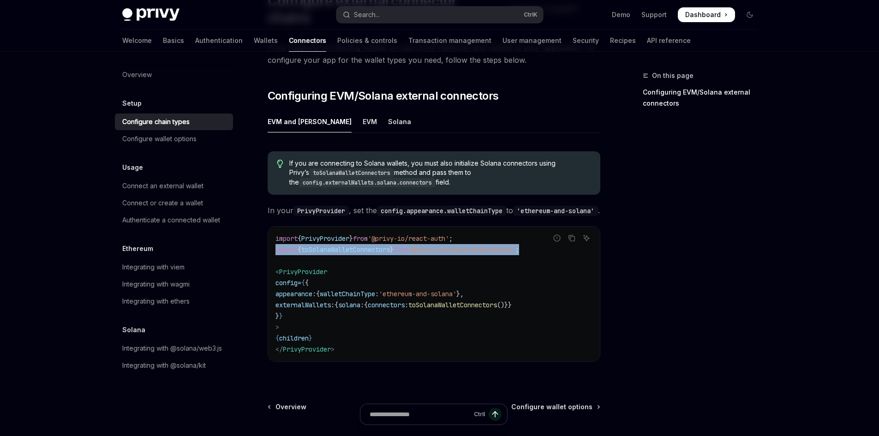
drag, startPoint x: 276, startPoint y: 244, endPoint x: 542, endPoint y: 241, distance: 266.8
click at [542, 241] on code "import { PrivyProvider } from '@privy-io/react-auth' ; import { toSolanaWalletC…" at bounding box center [434, 294] width 317 height 122
copy span "import { toSolanaWalletConnectors } from "@privy-io/react-auth/solana" ;"
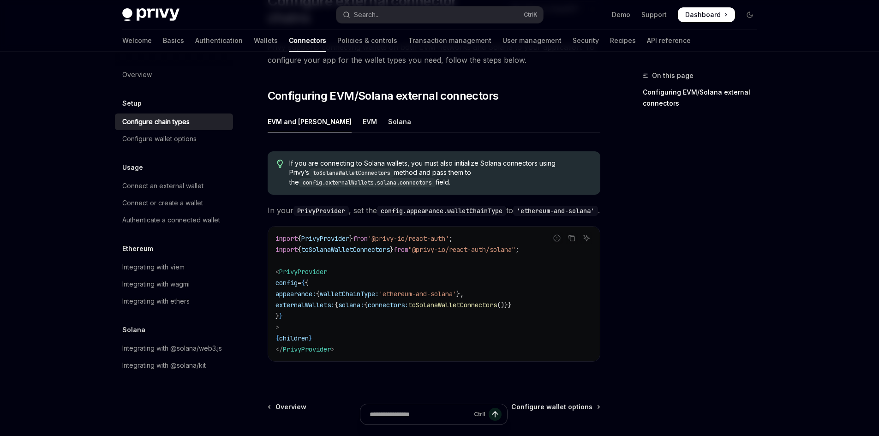
click at [351, 285] on code "import { PrivyProvider } from '@privy-io/react-auth' ; import { toSolanaWalletC…" at bounding box center [434, 294] width 317 height 122
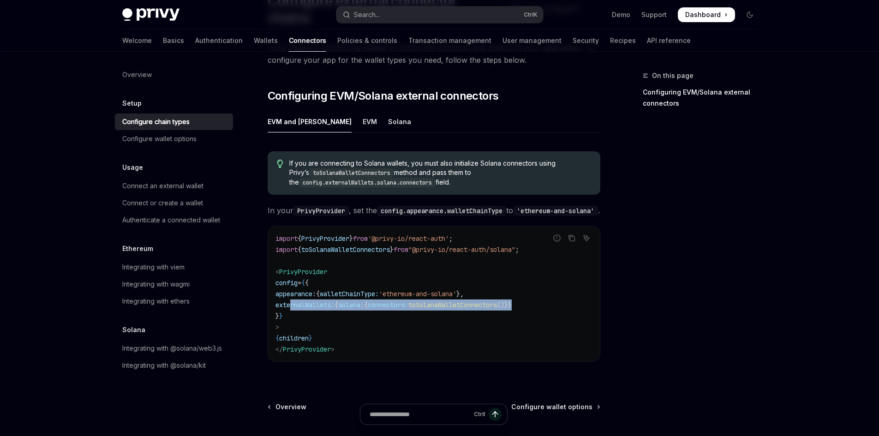
drag, startPoint x: 290, startPoint y: 303, endPoint x: 551, endPoint y: 296, distance: 260.5
click at [551, 296] on code "import { PrivyProvider } from '@privy-io/react-auth' ; import { toSolanaWalletC…" at bounding box center [434, 294] width 317 height 122
copy span "externalWallets: { solana: { connectors: toSolanaWalletConnectors ()}}"
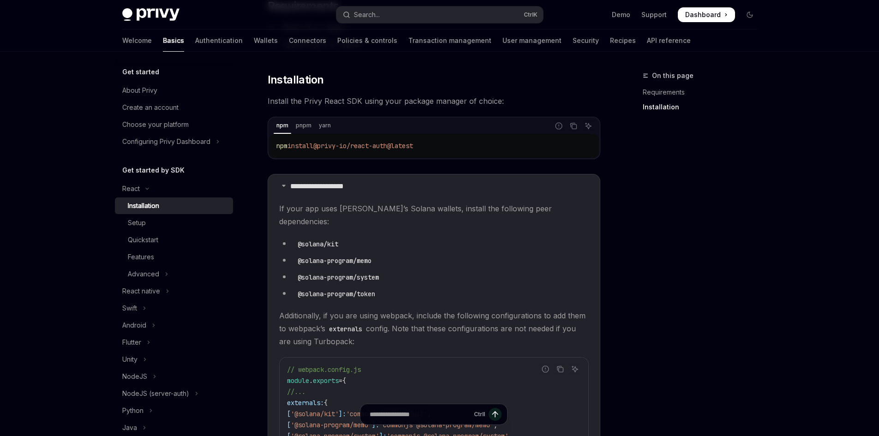
scroll to position [95, 0]
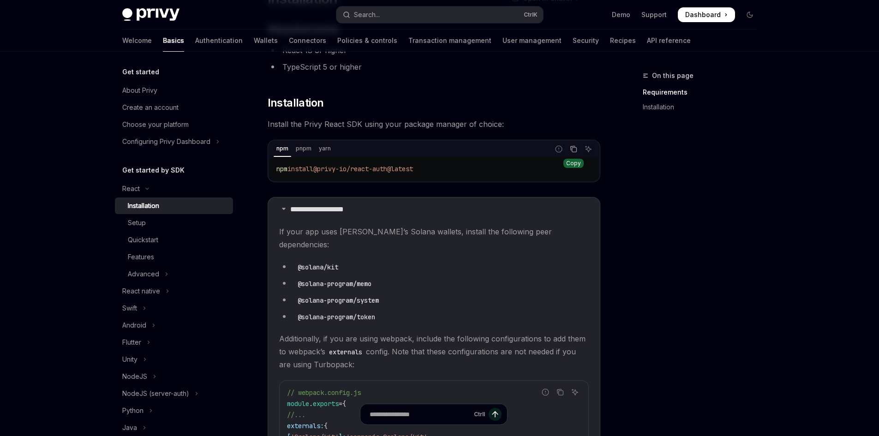
click at [572, 149] on icon "Copy the contents from the code block" at bounding box center [574, 150] width 5 height 5
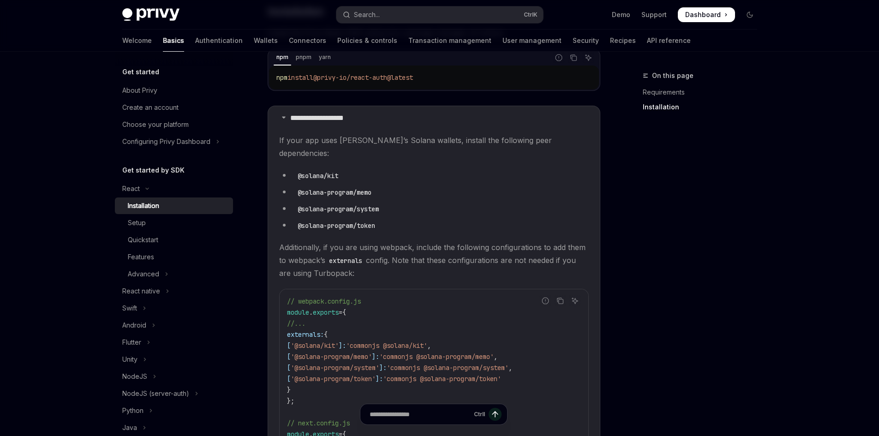
scroll to position [187, 0]
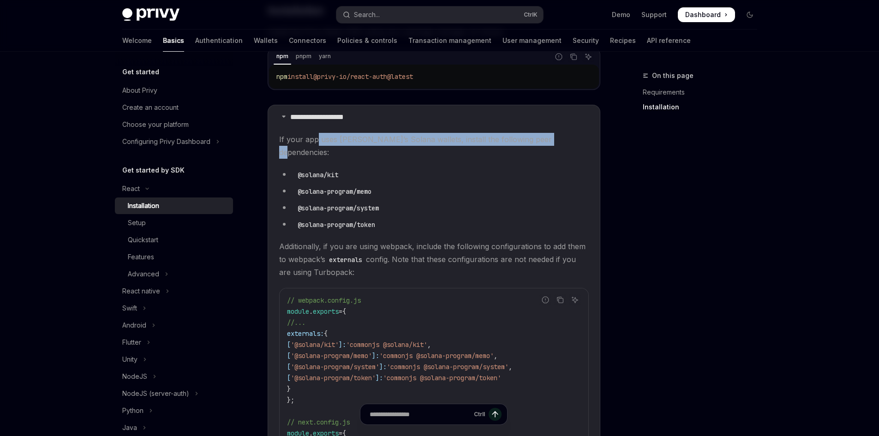
drag, startPoint x: 328, startPoint y: 132, endPoint x: 544, endPoint y: 140, distance: 216.2
click at [544, 140] on details "**********" at bounding box center [434, 336] width 333 height 463
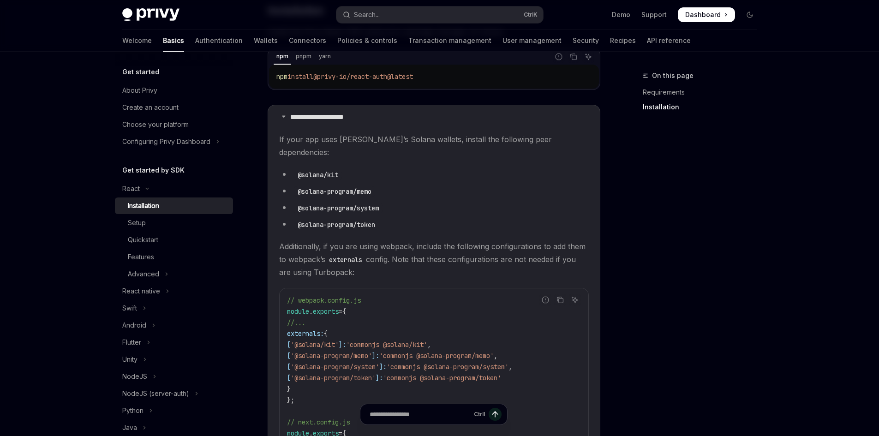
click at [321, 170] on code "@solana/kit" at bounding box center [318, 175] width 48 height 10
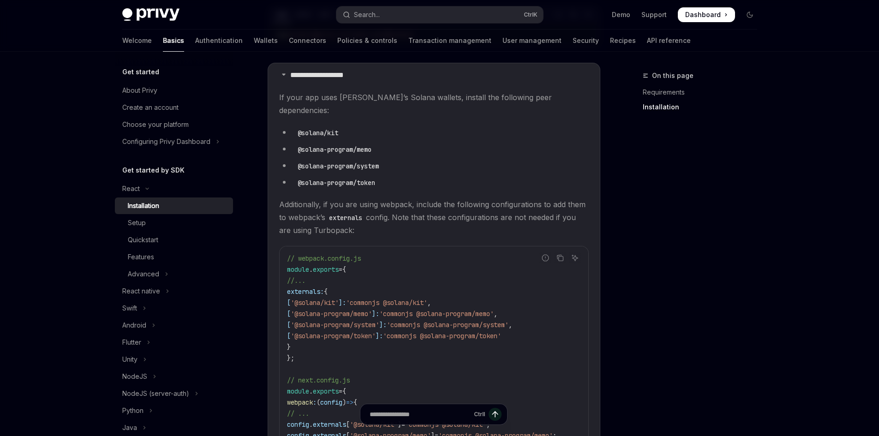
scroll to position [233, 0]
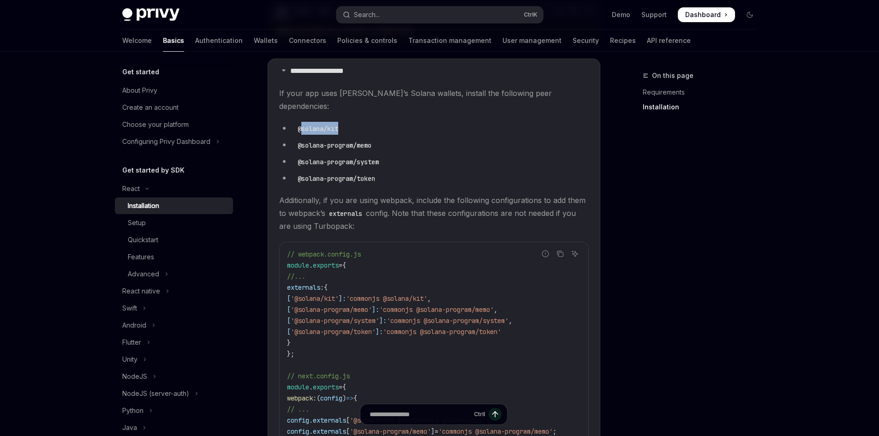
drag, startPoint x: 317, startPoint y: 115, endPoint x: 360, endPoint y: 117, distance: 42.5
click at [360, 122] on li "@solana/kit" at bounding box center [434, 128] width 310 height 13
drag, startPoint x: 303, startPoint y: 133, endPoint x: 375, endPoint y: 133, distance: 72.0
click at [375, 140] on code "@solana-program/memo" at bounding box center [334, 145] width 81 height 10
drag, startPoint x: 297, startPoint y: 146, endPoint x: 380, endPoint y: 149, distance: 83.1
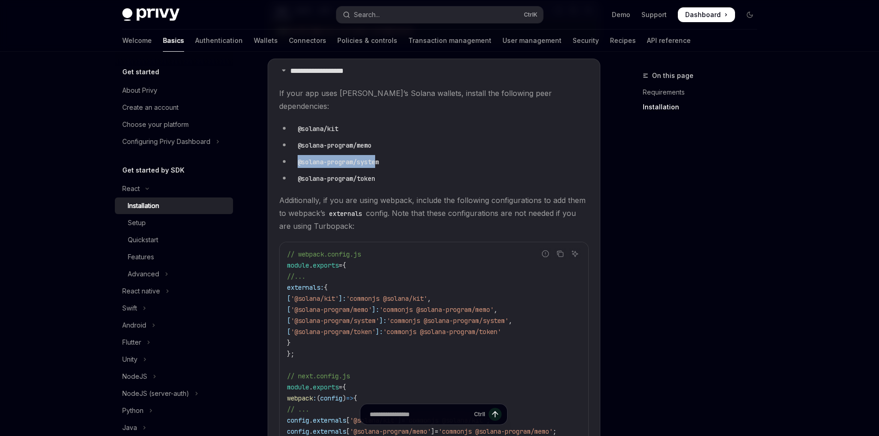
click at [380, 157] on code "@solana-program/system" at bounding box center [338, 162] width 89 height 10
drag, startPoint x: 308, startPoint y: 161, endPoint x: 396, endPoint y: 160, distance: 88.2
click at [396, 172] on li "@solana-program/token" at bounding box center [434, 178] width 310 height 13
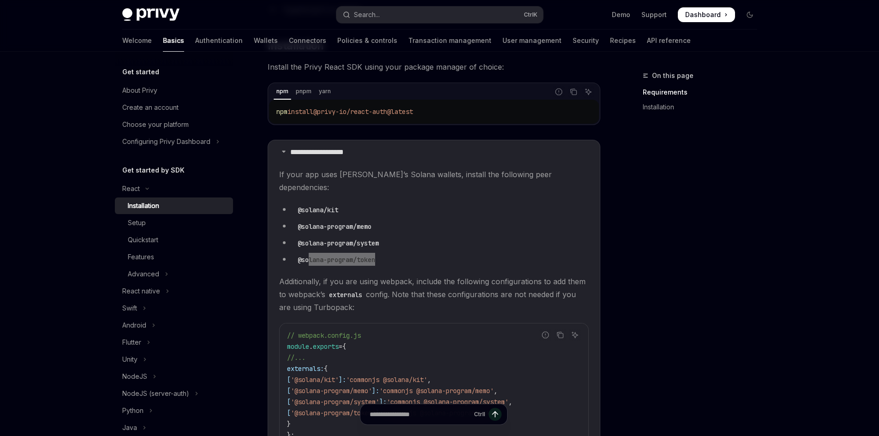
scroll to position [90, 0]
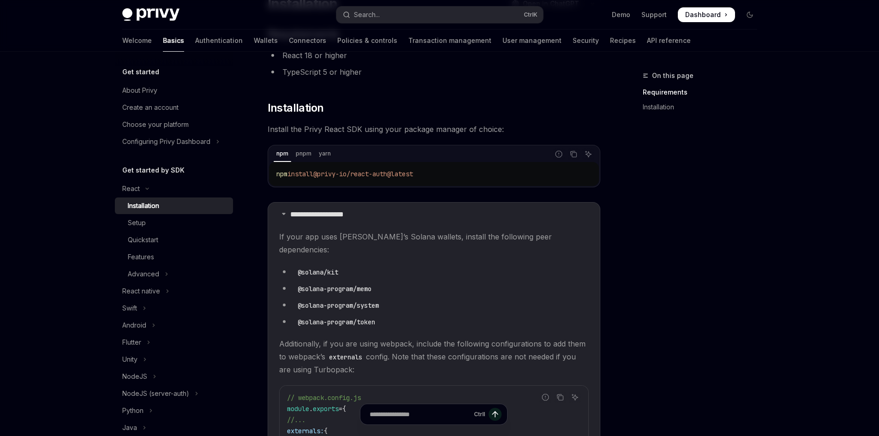
click at [802, 286] on div "**********" at bounding box center [439, 362] width 879 height 904
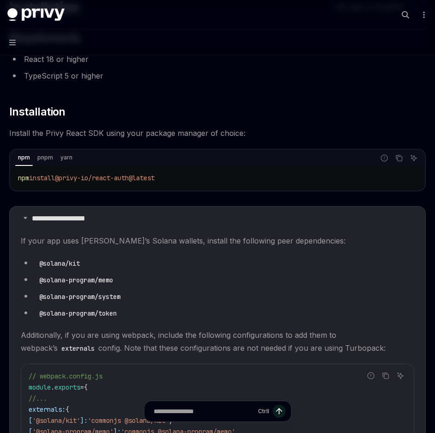
type textarea "*"
